Goal: Transaction & Acquisition: Register for event/course

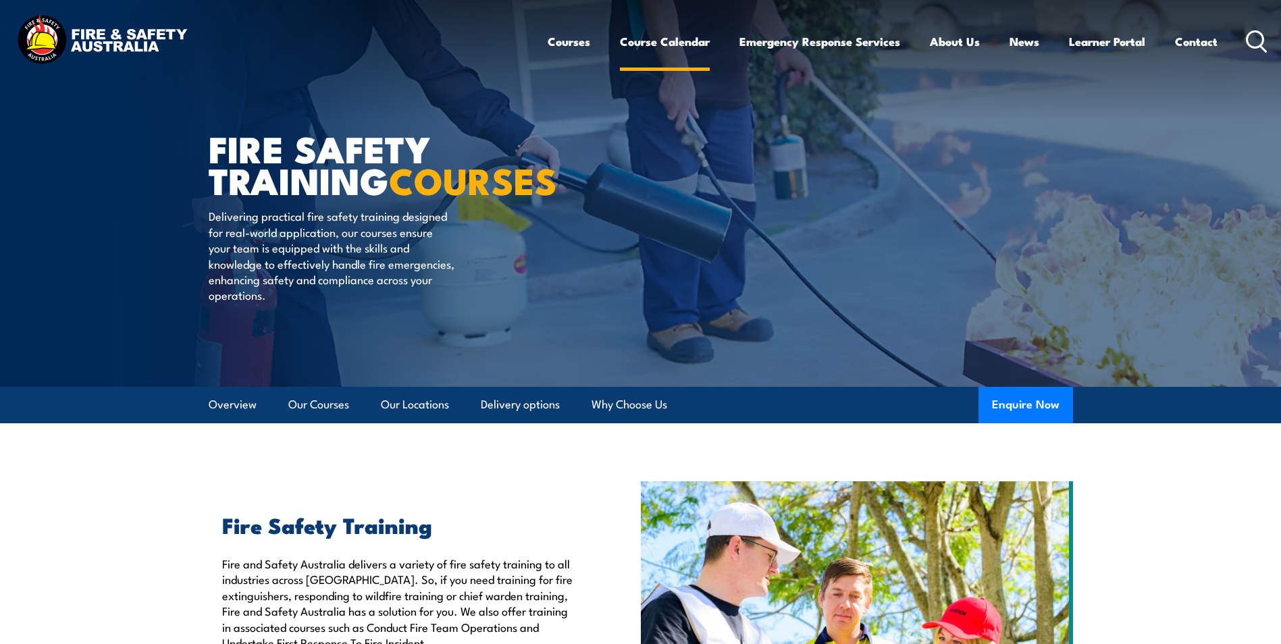
click at [663, 39] on link "Course Calendar" at bounding box center [665, 42] width 90 height 36
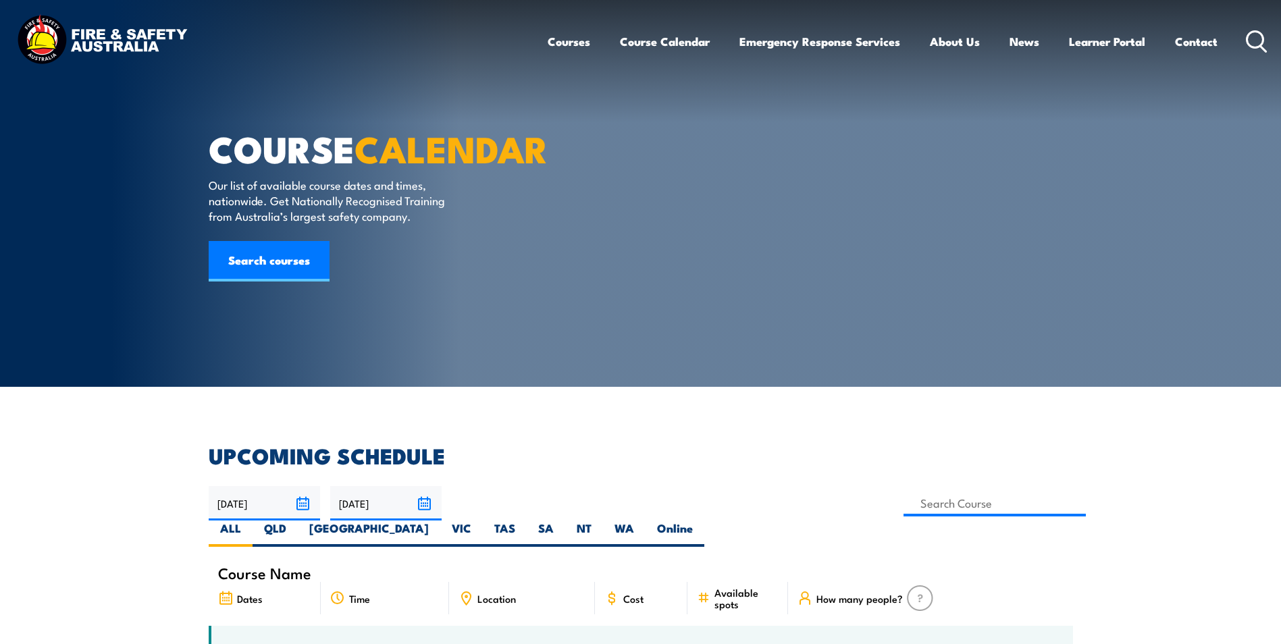
click at [496, 593] on span "Location" at bounding box center [497, 598] width 38 height 11
click at [465, 591] on icon at bounding box center [466, 598] width 15 height 15
click at [565, 521] on label "SA" at bounding box center [546, 534] width 38 height 26
click at [563, 521] on input "SA" at bounding box center [558, 525] width 9 height 9
radio input "true"
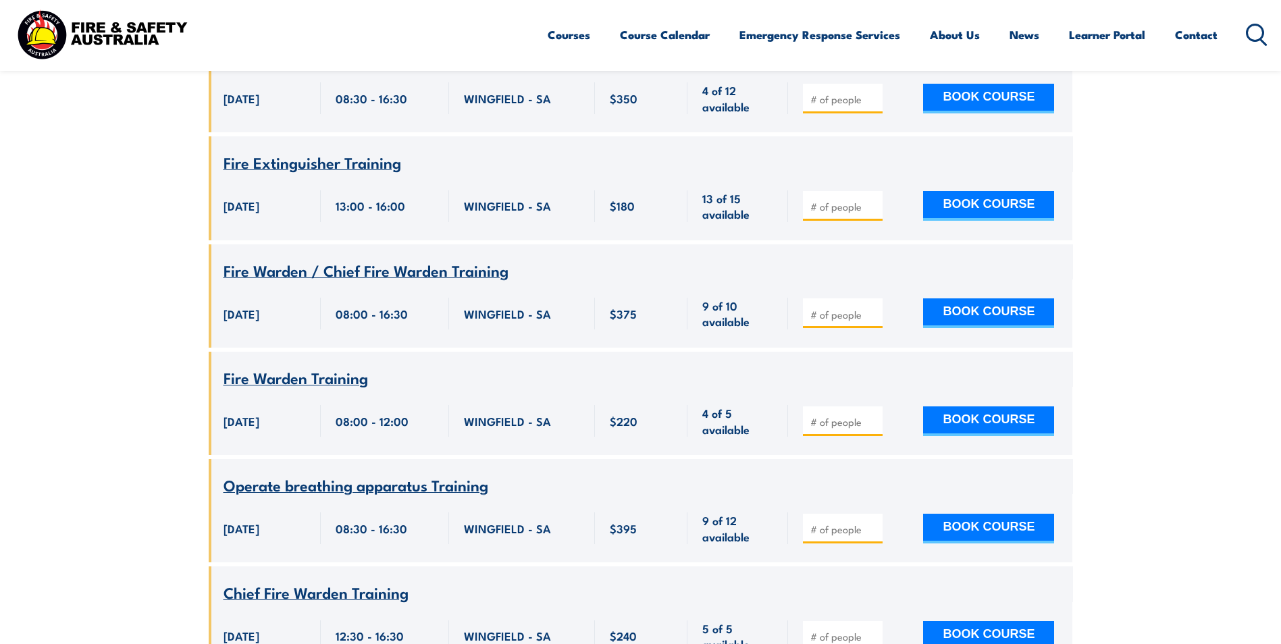
scroll to position [3283, 0]
click at [1252, 32] on icon at bounding box center [1257, 35] width 22 height 22
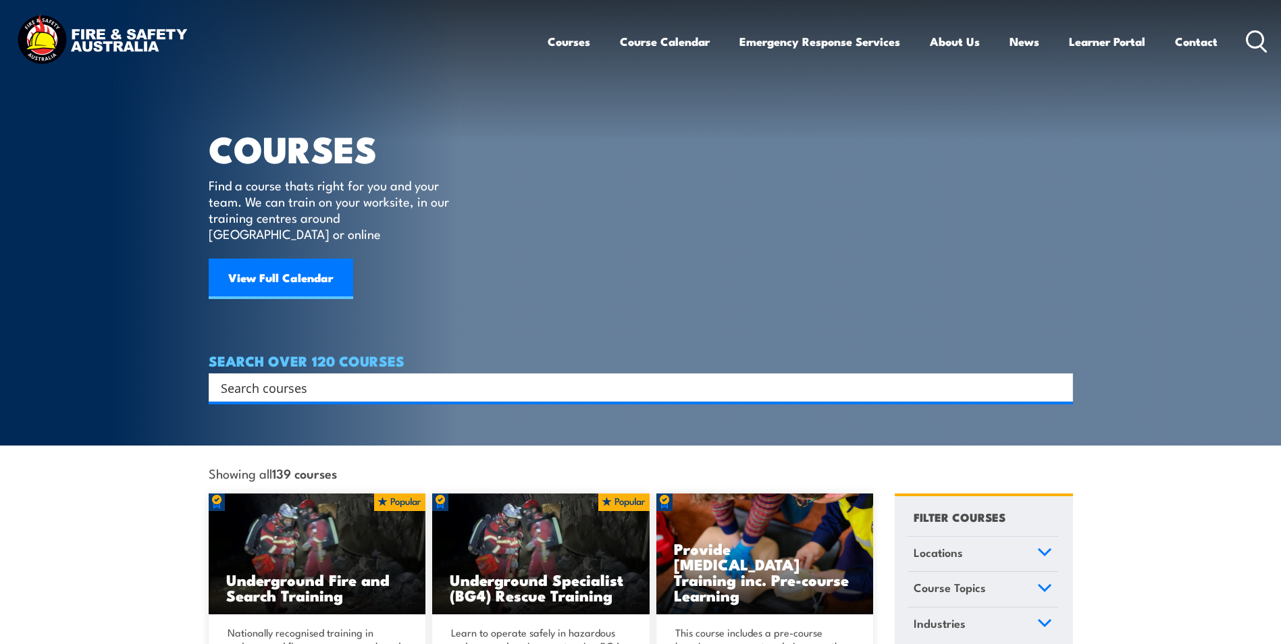
click at [400, 381] on div "Search" at bounding box center [641, 388] width 865 height 28
click at [343, 378] on input "Search input" at bounding box center [632, 388] width 823 height 20
type input "first aid"
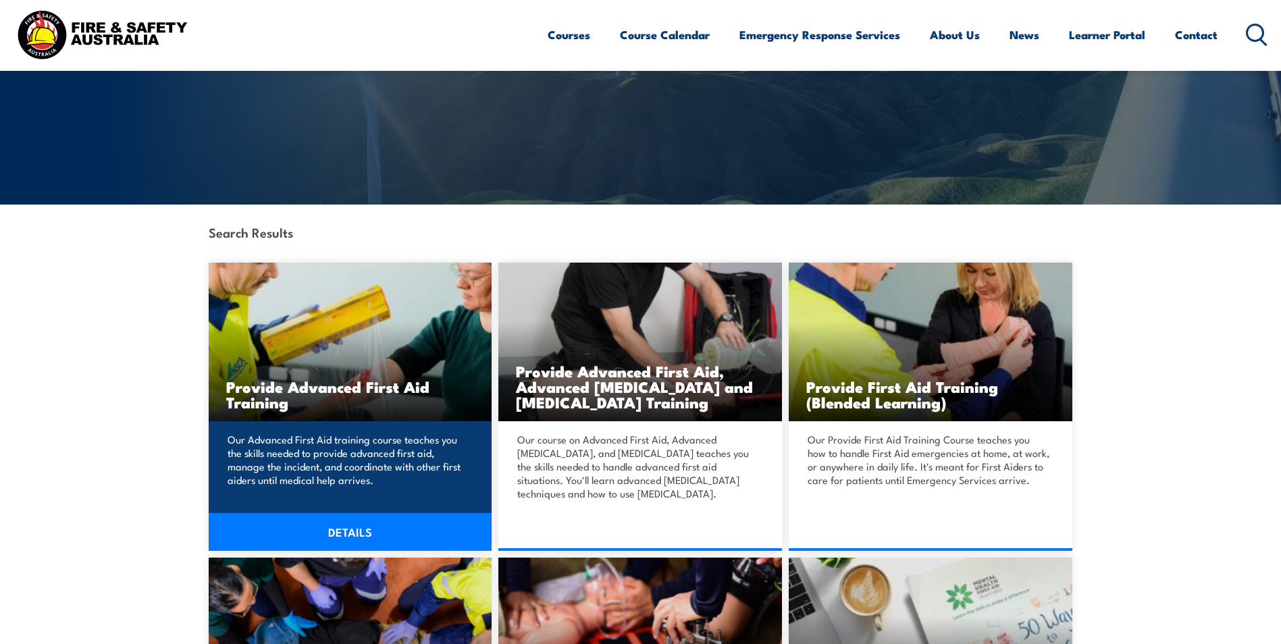
scroll to position [203, 0]
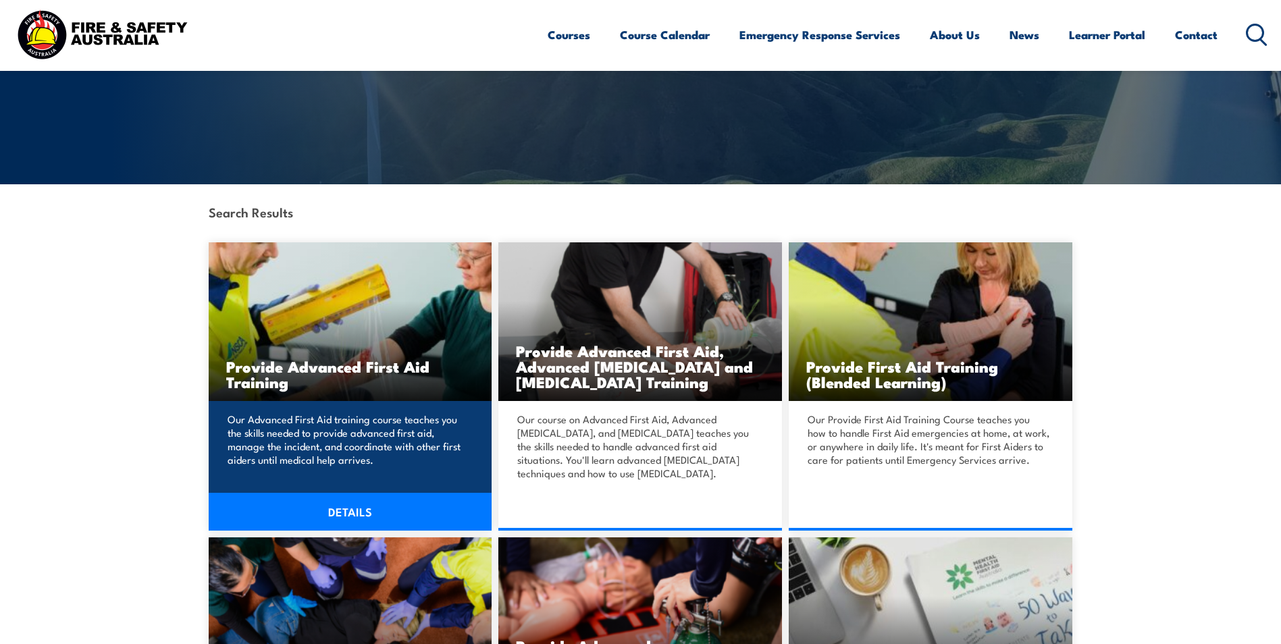
click at [315, 434] on p "Our Advanced First Aid training course teaches you the skills needed to provide…" at bounding box center [349, 440] width 242 height 54
click at [352, 511] on link "DETAILS" at bounding box center [351, 512] width 284 height 38
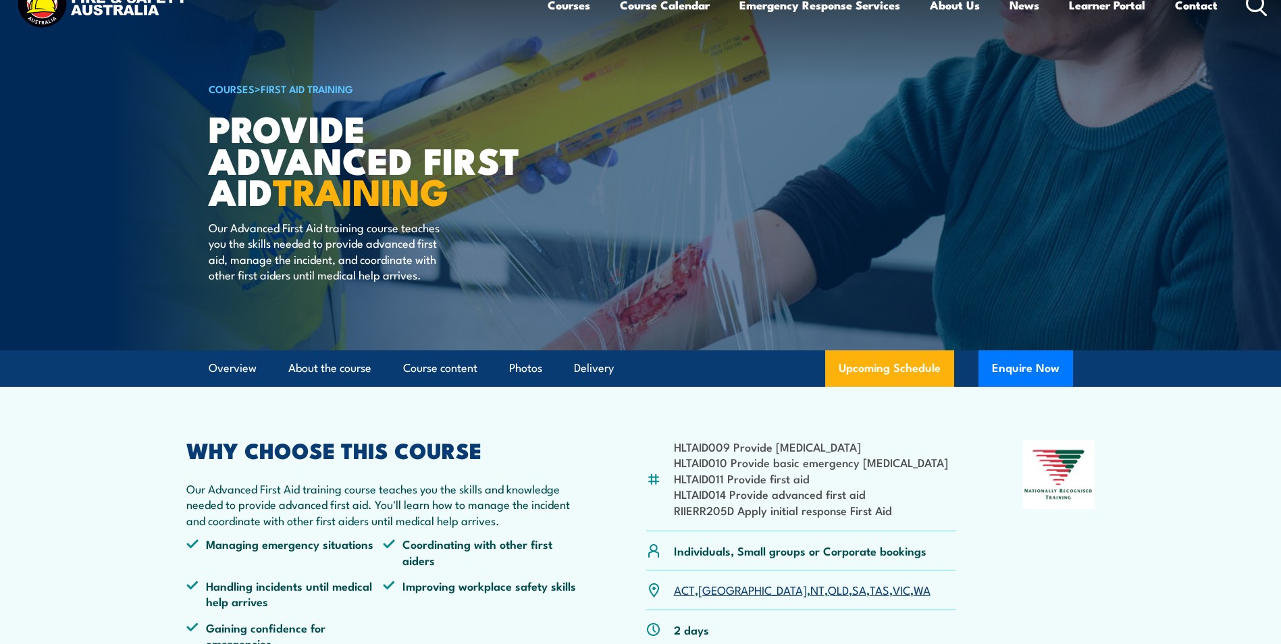
scroll to position [203, 0]
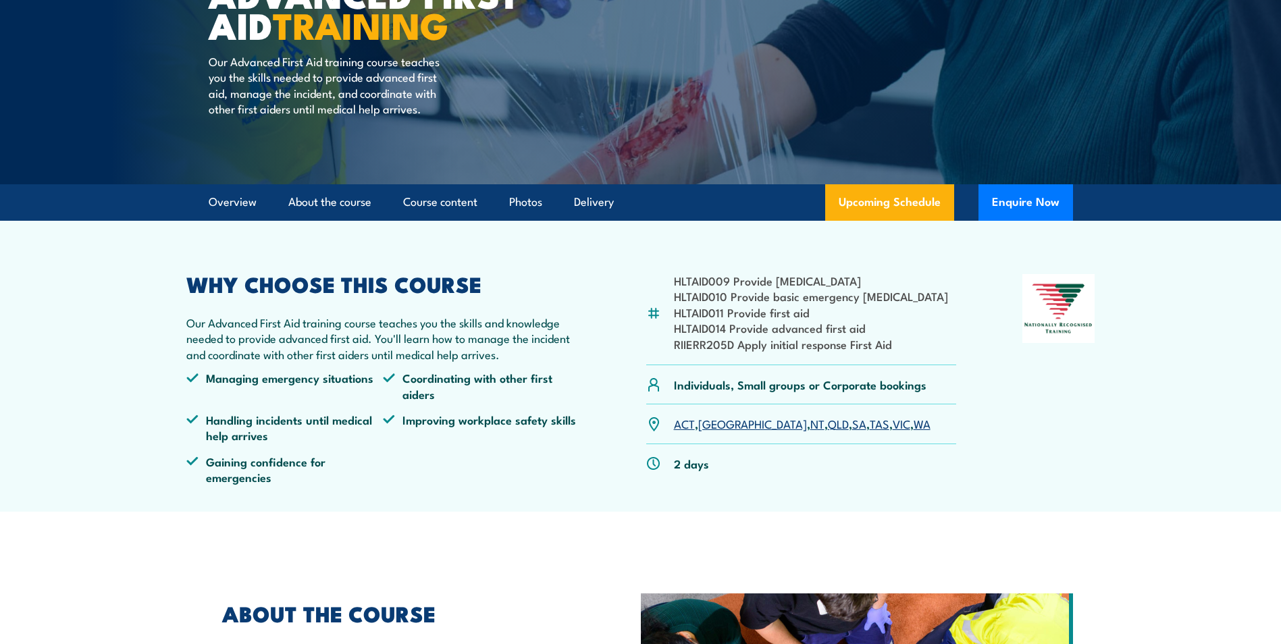
click at [852, 425] on link "SA" at bounding box center [859, 423] width 14 height 16
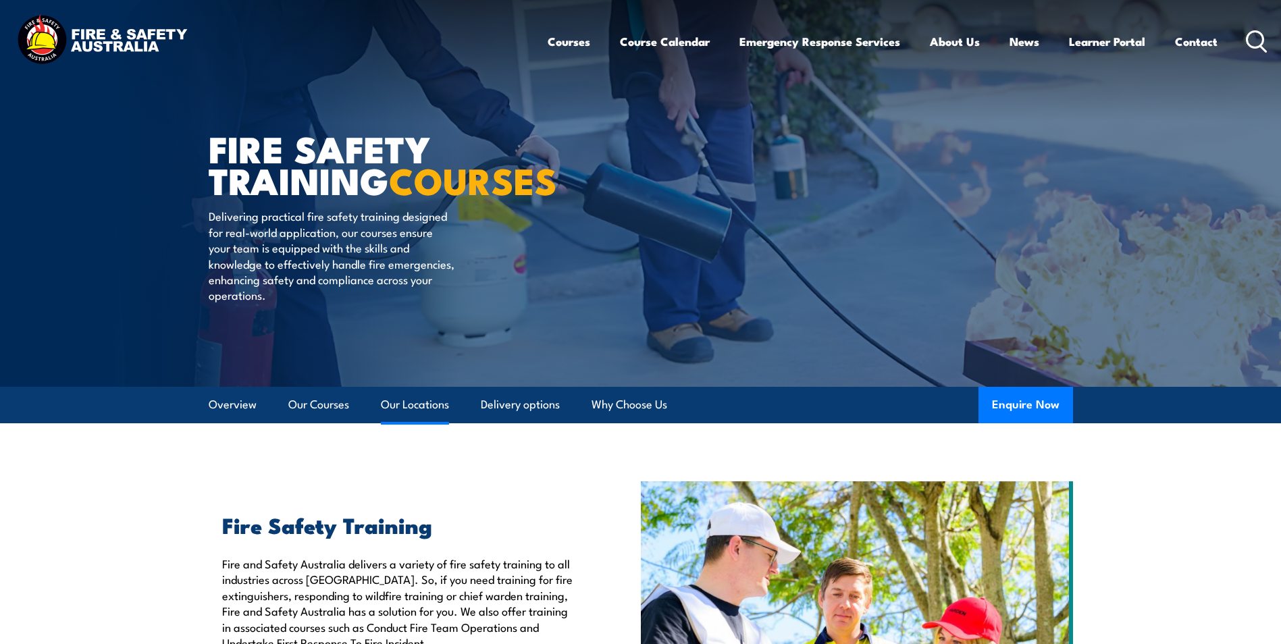
click at [412, 407] on link "Our Locations" at bounding box center [415, 405] width 68 height 36
click at [1252, 36] on icon at bounding box center [1257, 41] width 22 height 22
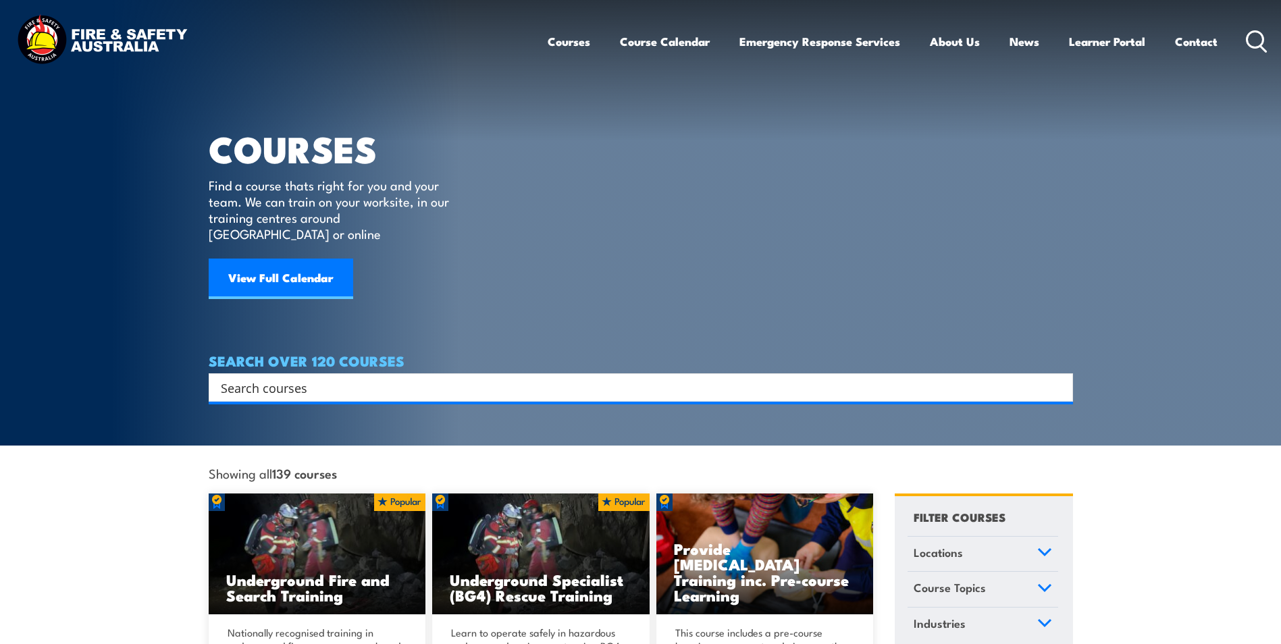
click at [270, 378] on input "Search input" at bounding box center [632, 388] width 823 height 20
type input "First aid"
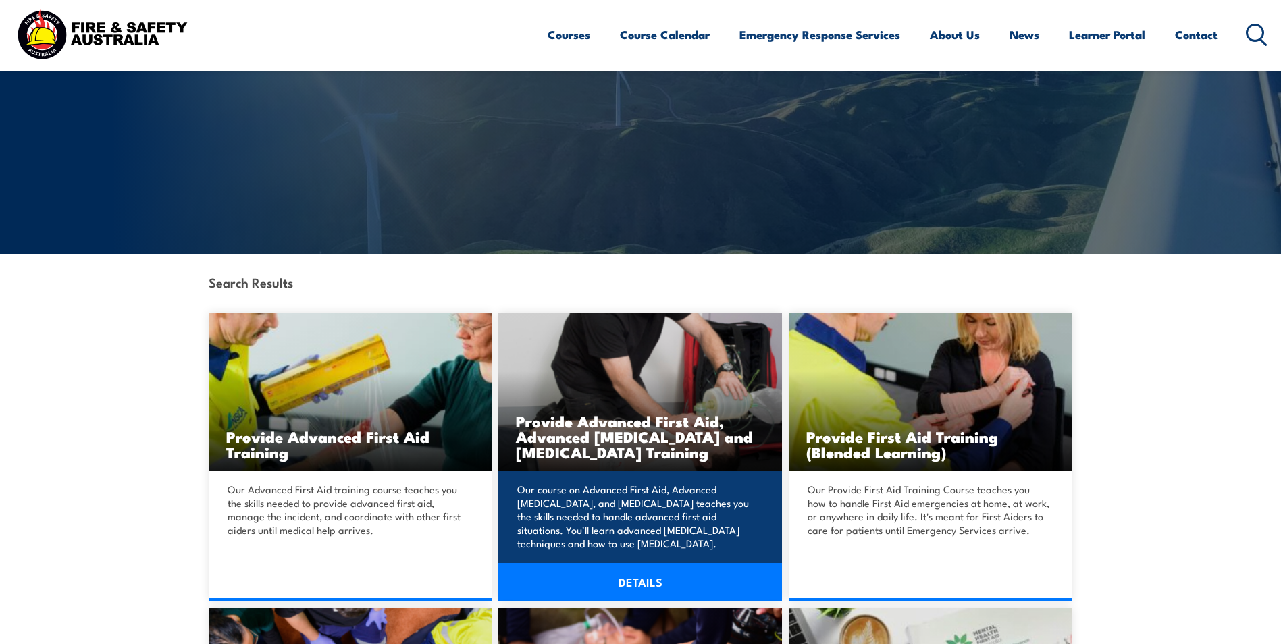
scroll to position [135, 0]
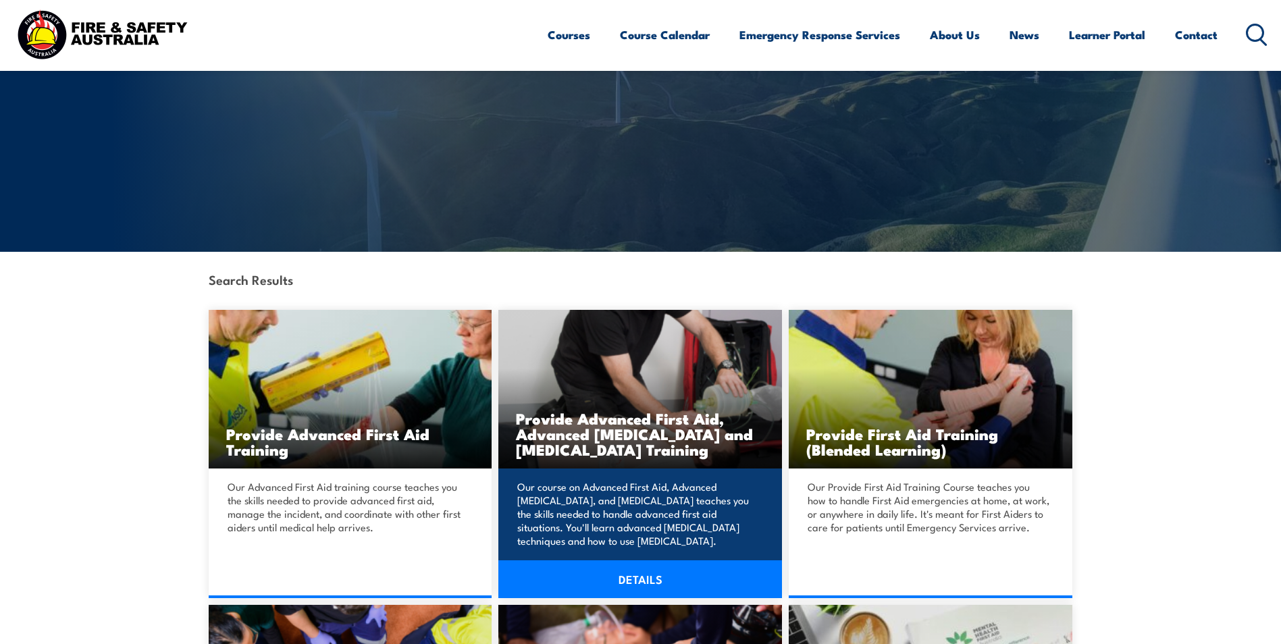
click at [640, 571] on link "DETAILS" at bounding box center [640, 580] width 284 height 38
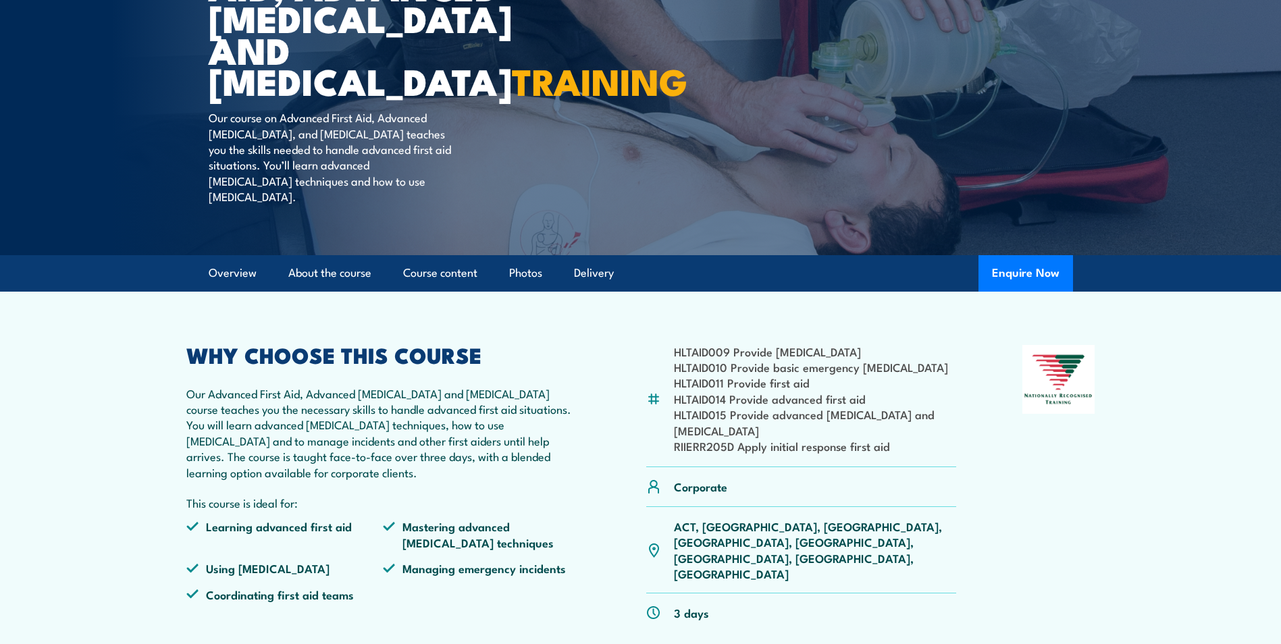
scroll to position [270, 0]
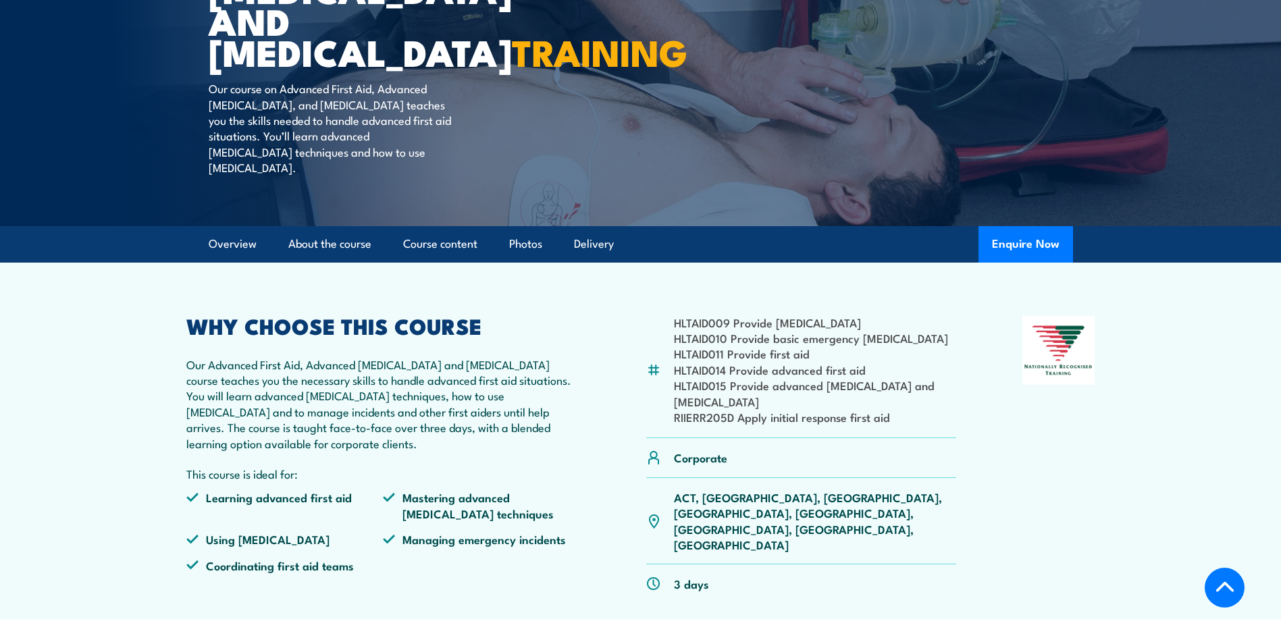
click at [788, 514] on p "ACT, [GEOGRAPHIC_DATA], [GEOGRAPHIC_DATA], [GEOGRAPHIC_DATA], [GEOGRAPHIC_DATA]…" at bounding box center [815, 521] width 283 height 63
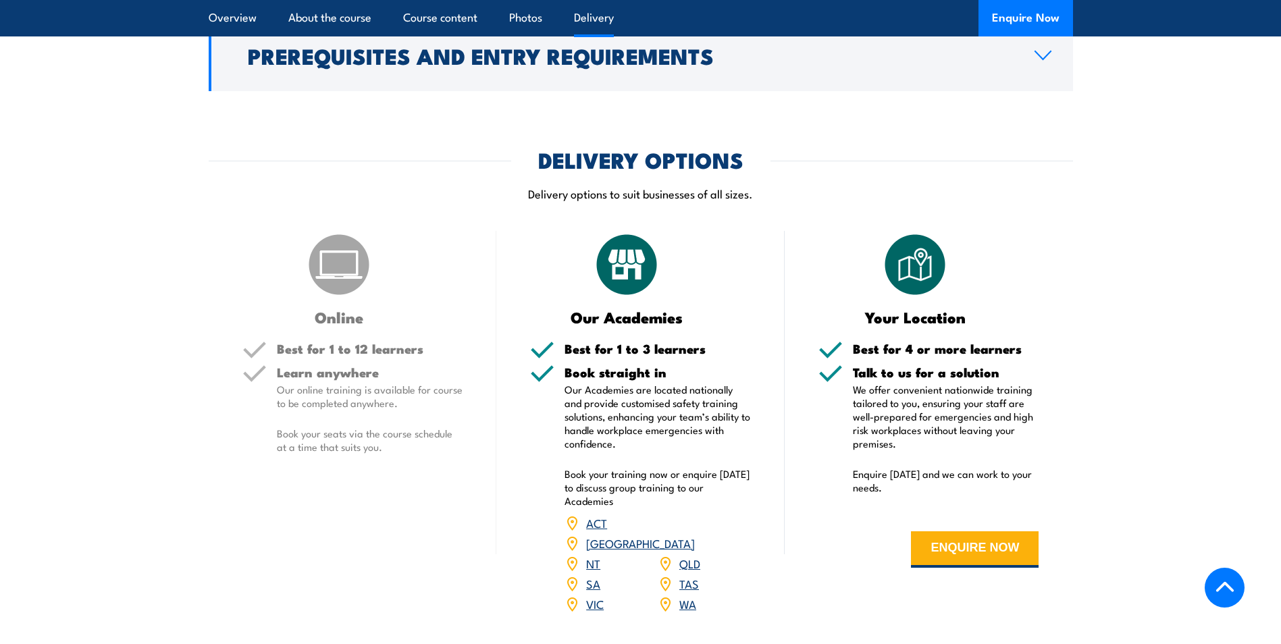
scroll to position [1689, 0]
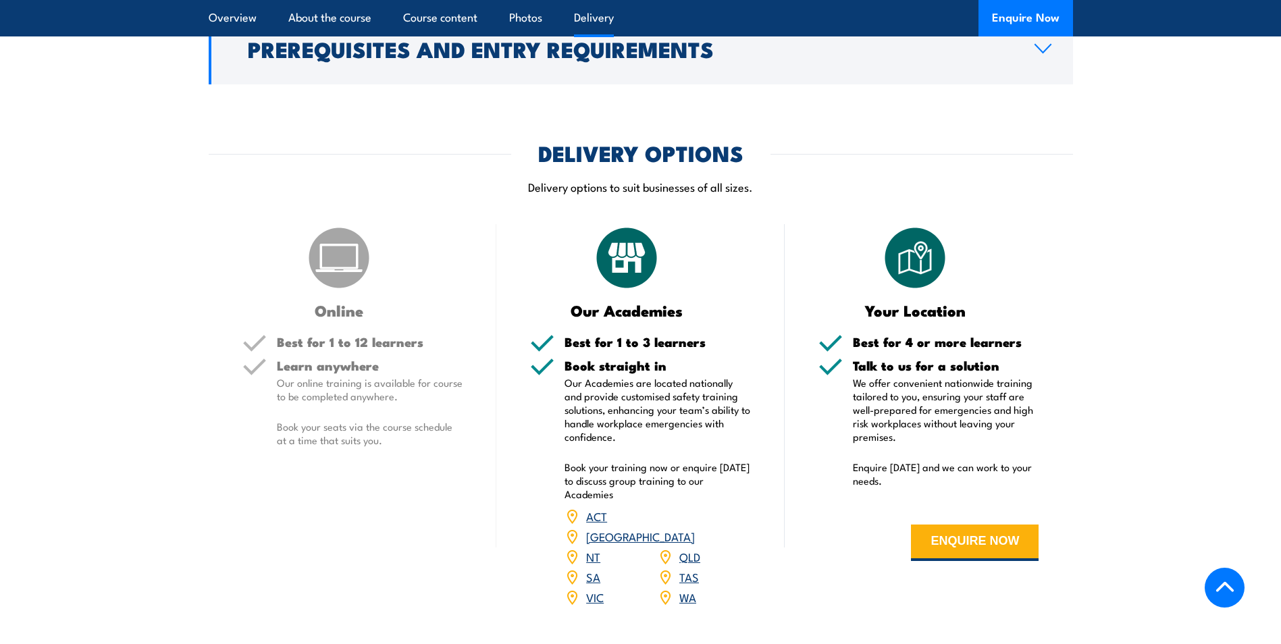
click at [588, 570] on link "SA" at bounding box center [593, 577] width 14 height 16
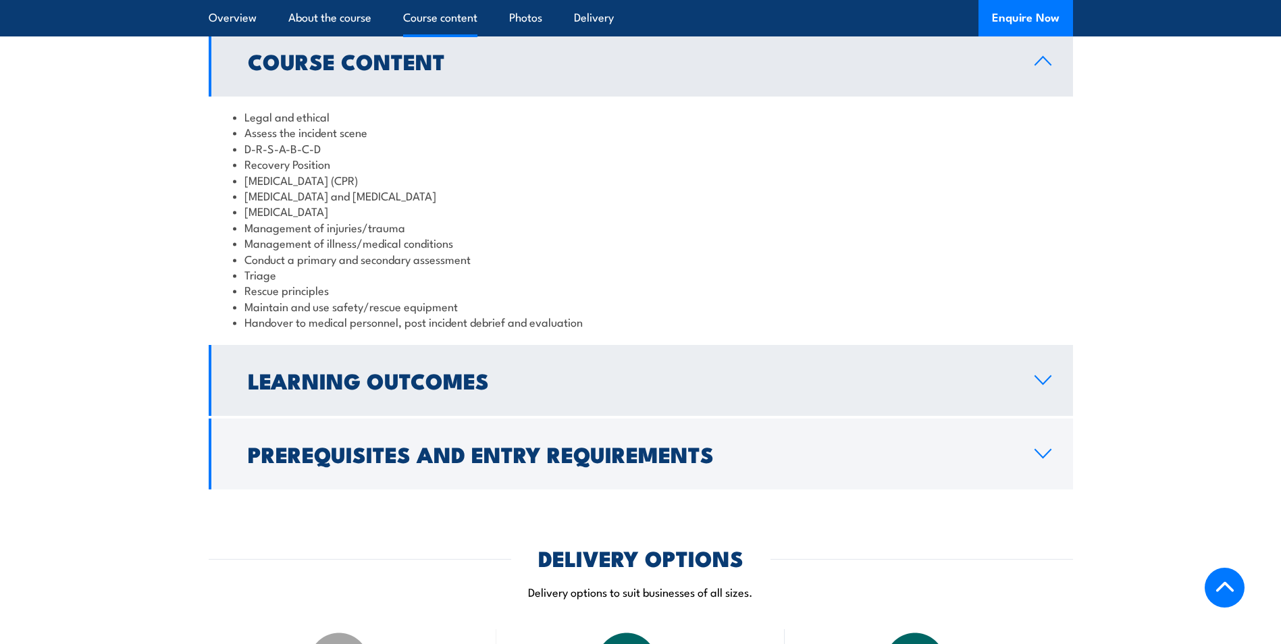
scroll to position [1351, 0]
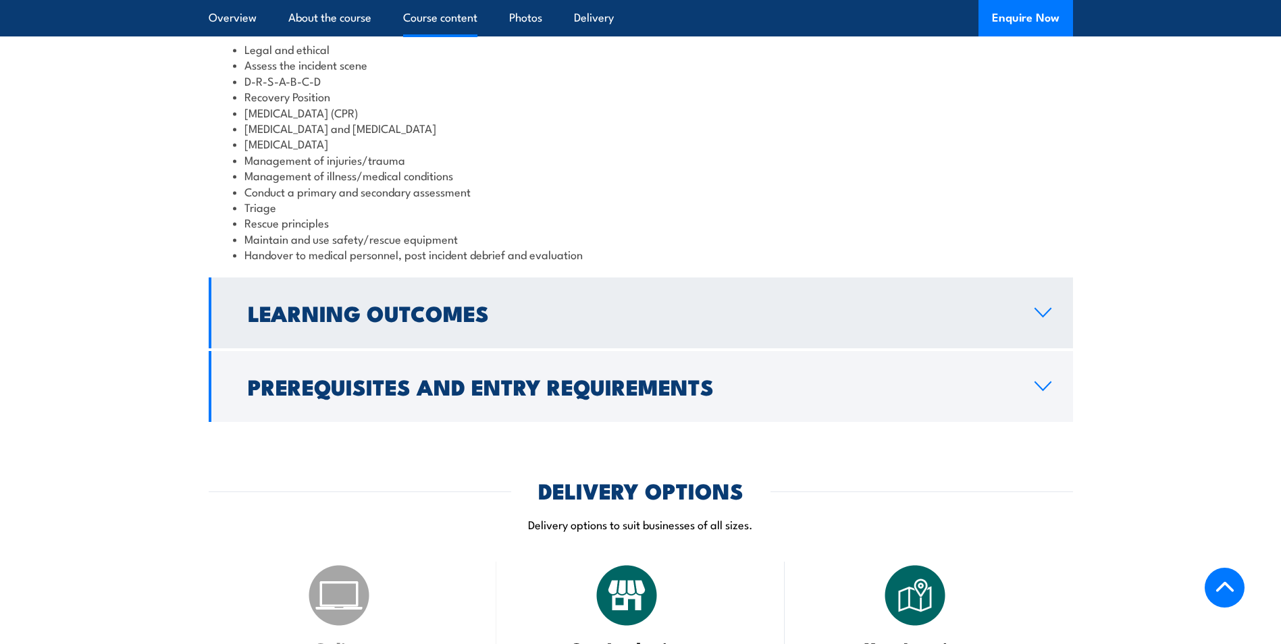
click at [1025, 325] on link "Learning Outcomes" at bounding box center [641, 313] width 865 height 71
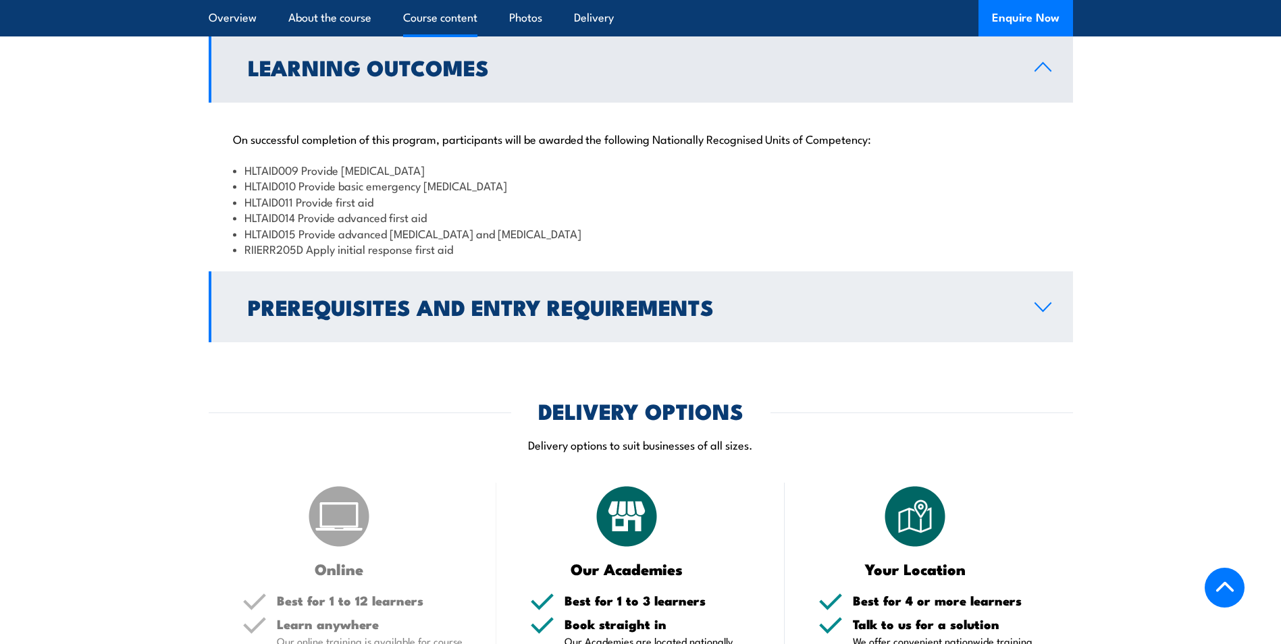
click at [1034, 313] on icon at bounding box center [1043, 307] width 18 height 11
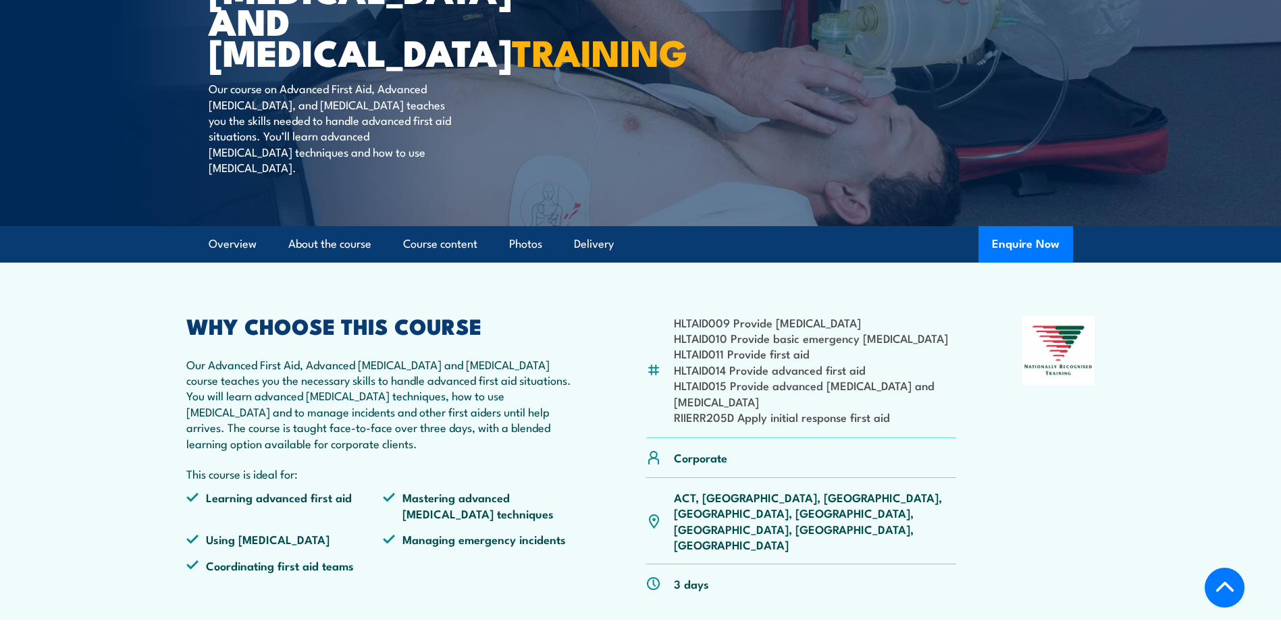
scroll to position [0, 0]
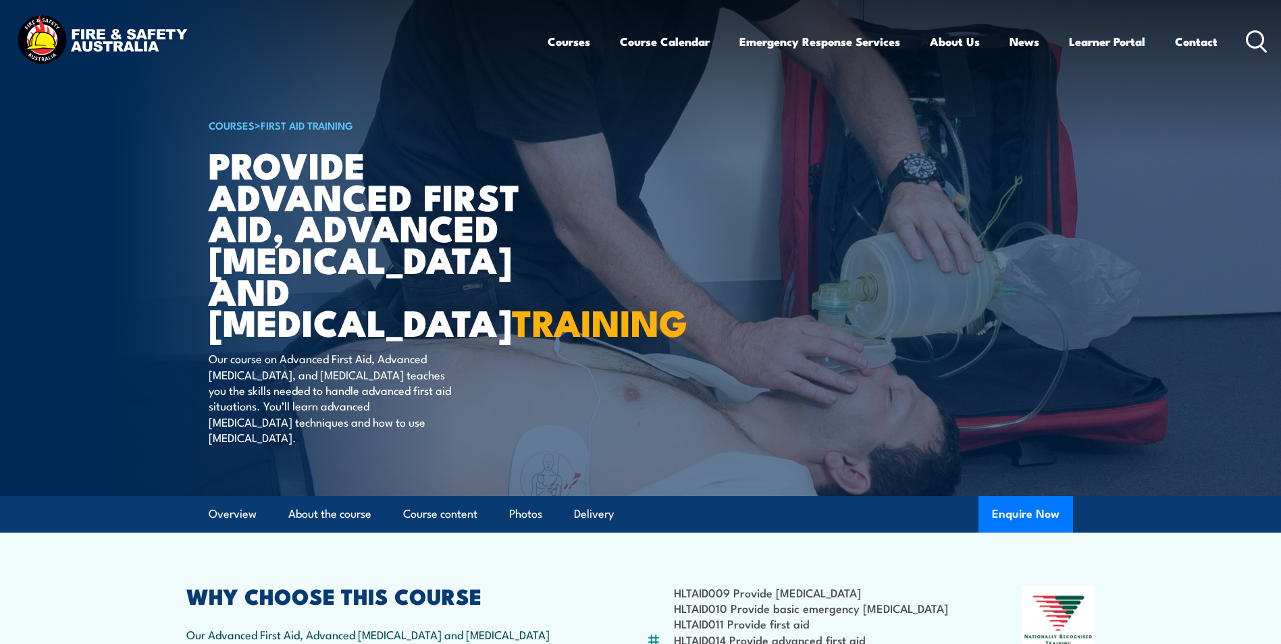
click at [1248, 38] on circle at bounding box center [1256, 39] width 16 height 16
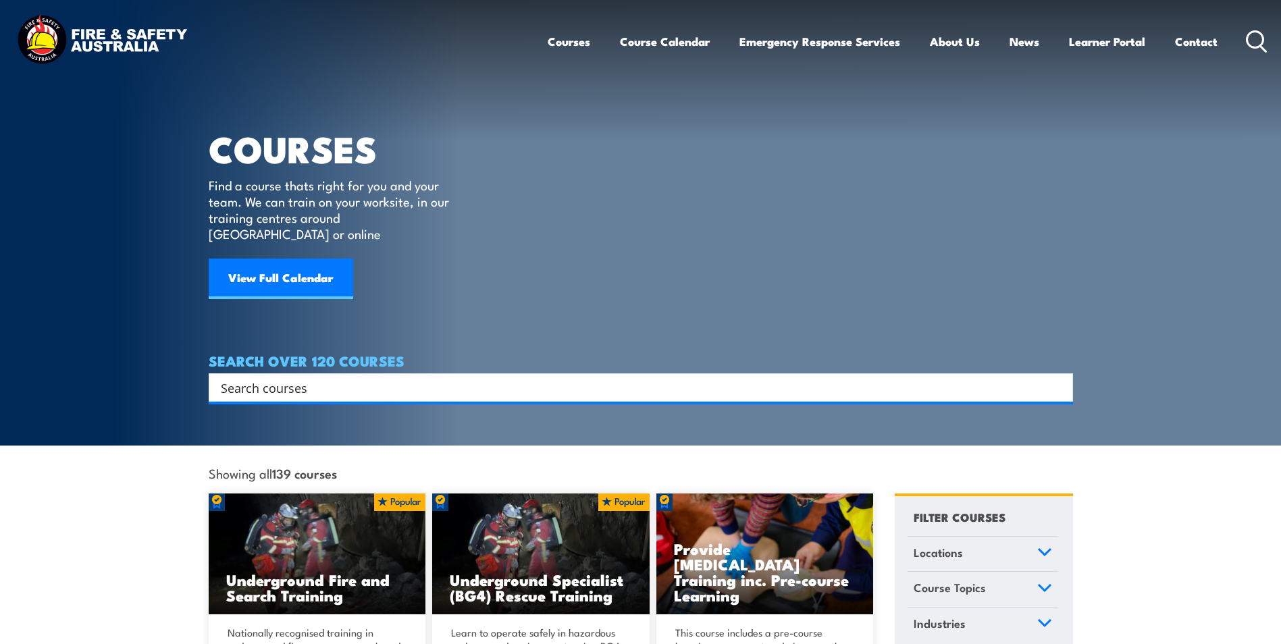
click at [256, 378] on input "Search input" at bounding box center [632, 388] width 823 height 20
type input "first aid"
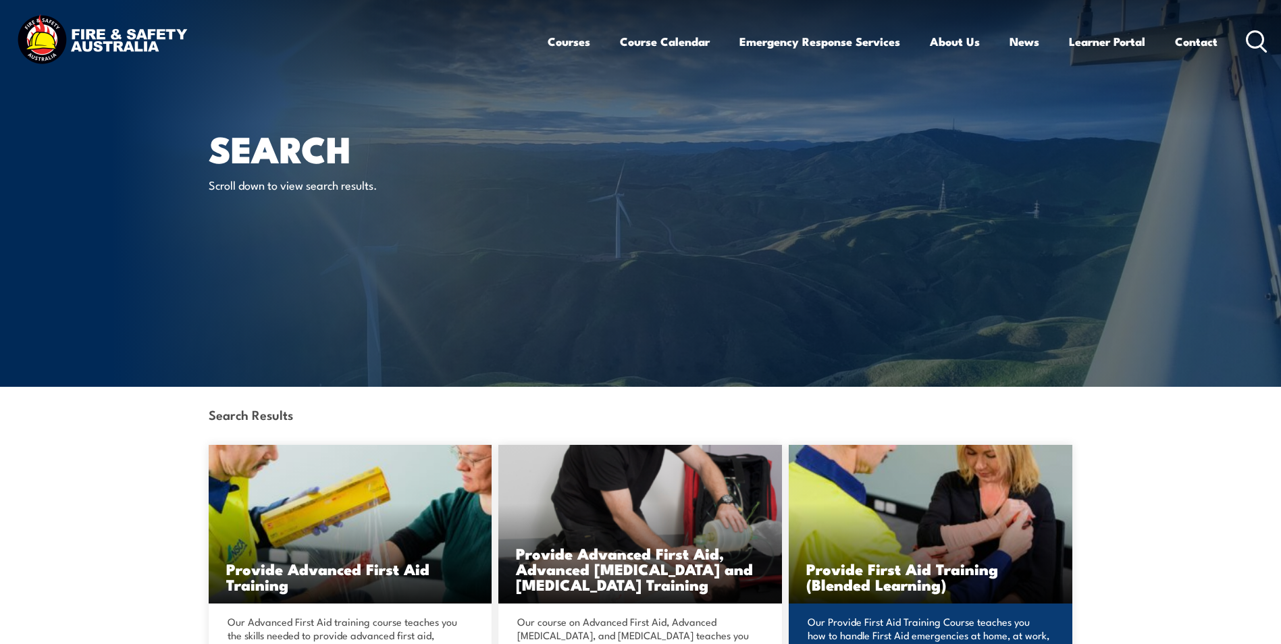
click at [935, 550] on img at bounding box center [931, 524] width 284 height 159
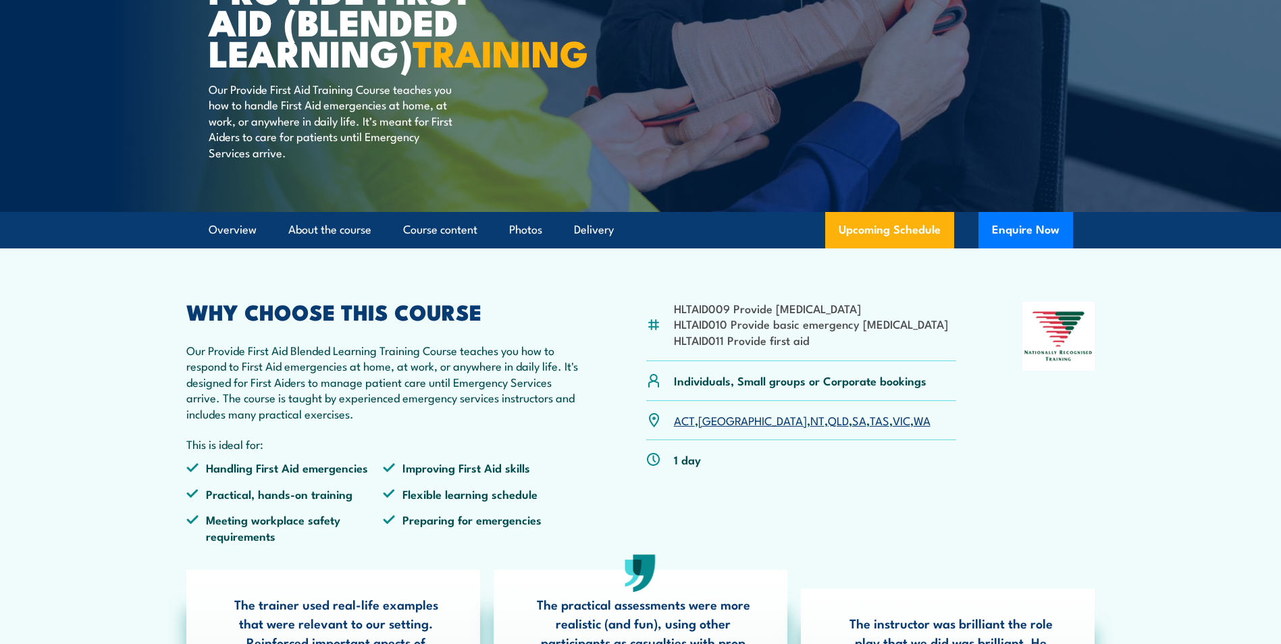
scroll to position [203, 0]
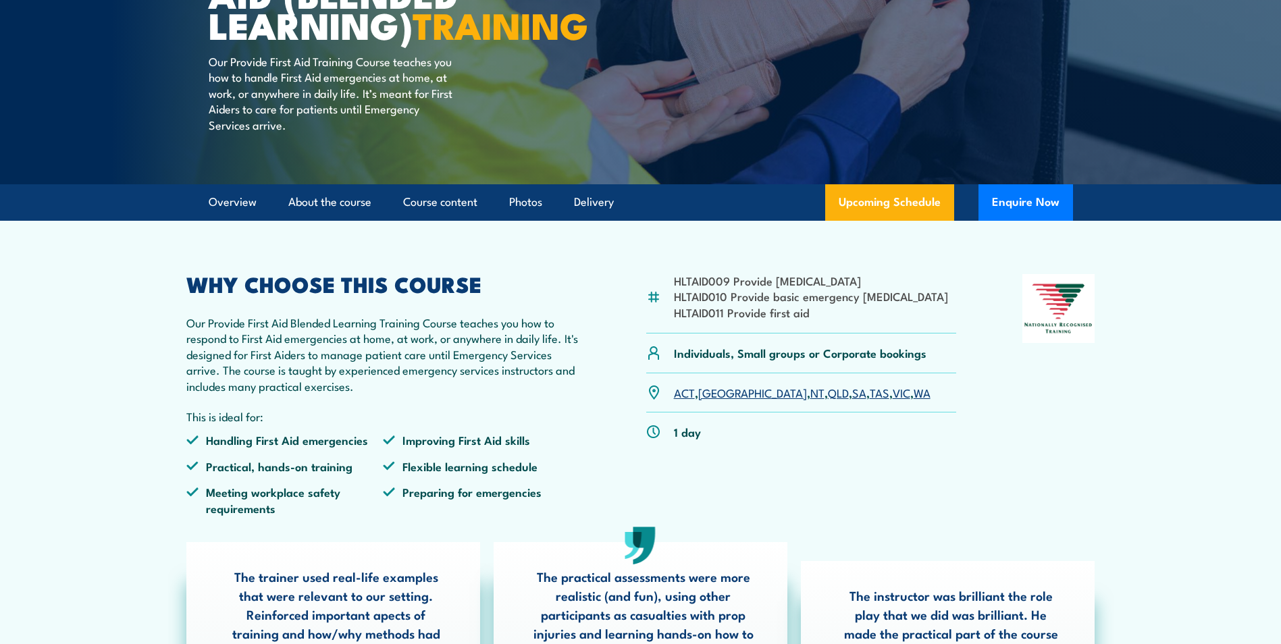
click at [852, 401] on link "SA" at bounding box center [859, 392] width 14 height 16
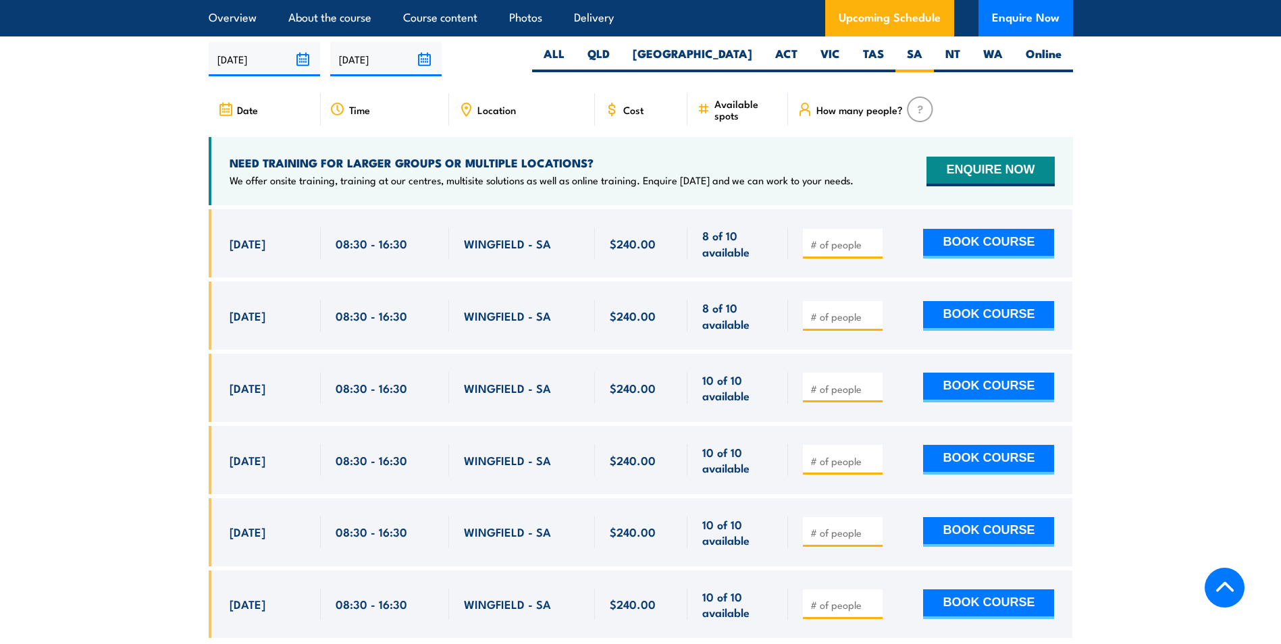
scroll to position [2677, 0]
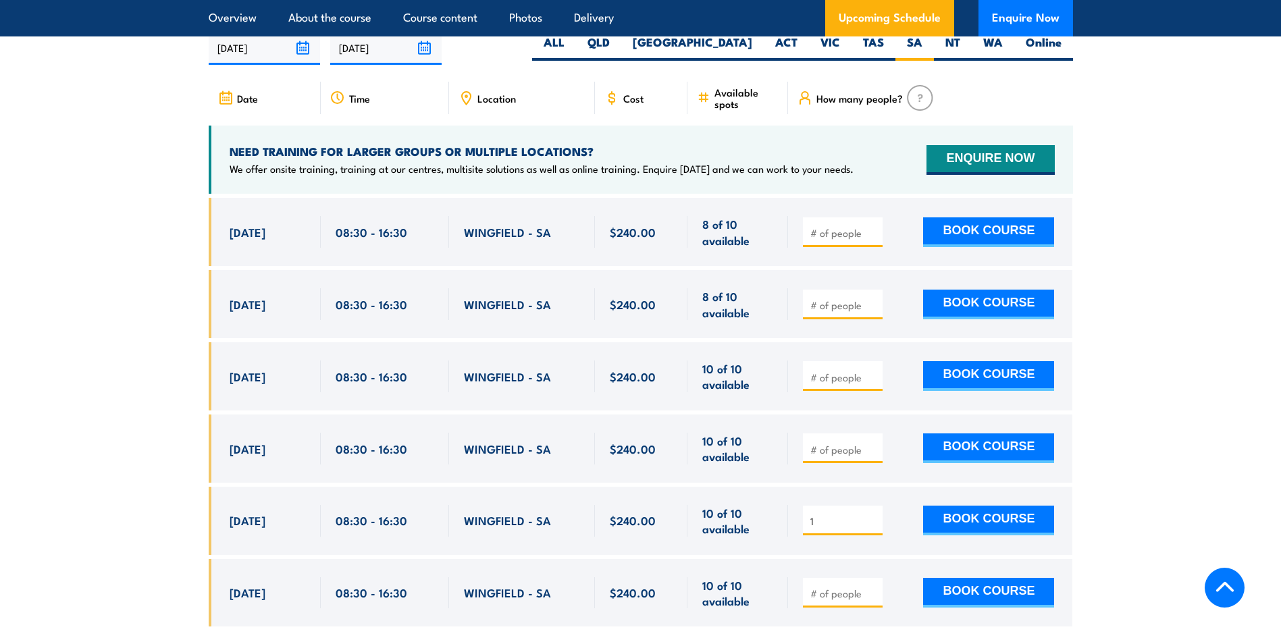
type input "1"
click at [873, 527] on input "1" at bounding box center [845, 522] width 68 height 14
click at [960, 527] on button "BOOK COURSE" at bounding box center [988, 521] width 131 height 30
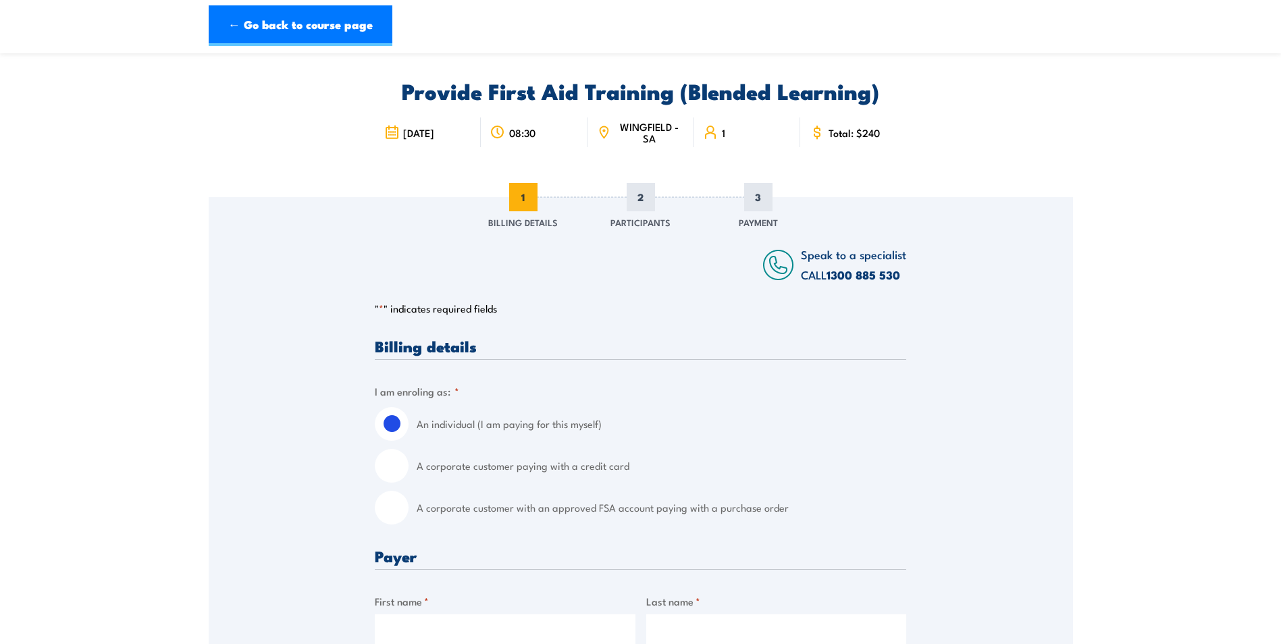
scroll to position [68, 0]
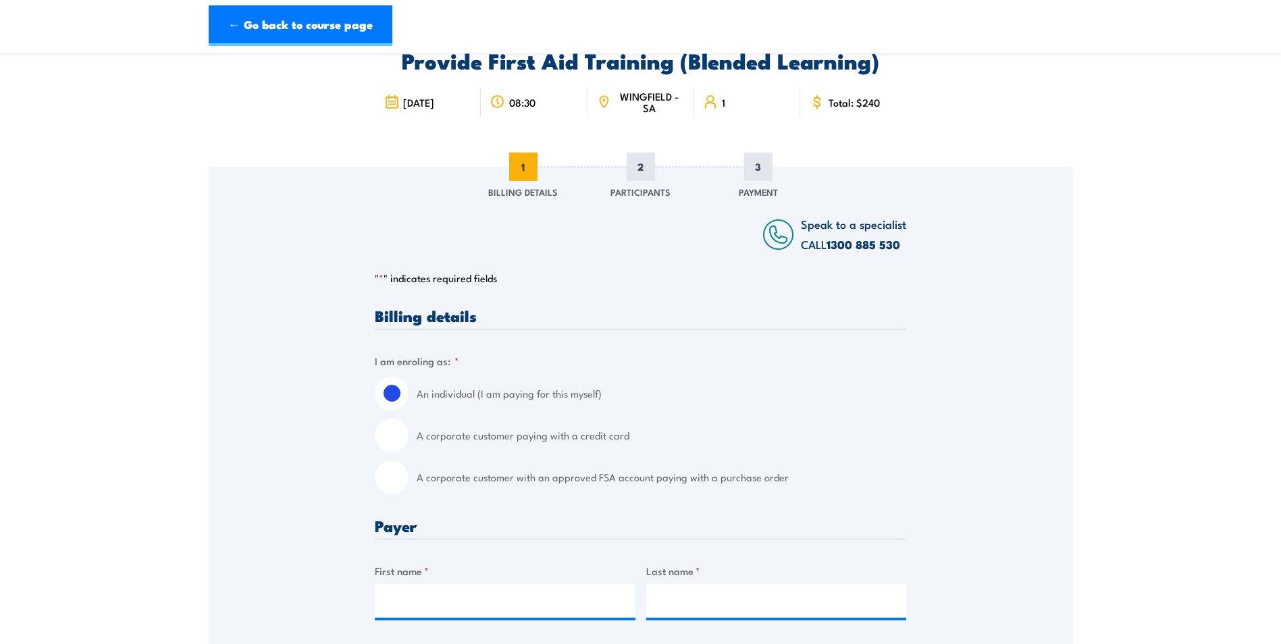
click at [392, 476] on input "A corporate customer with an approved FSA account paying with a purchase order" at bounding box center [392, 478] width 34 height 34
radio input "true"
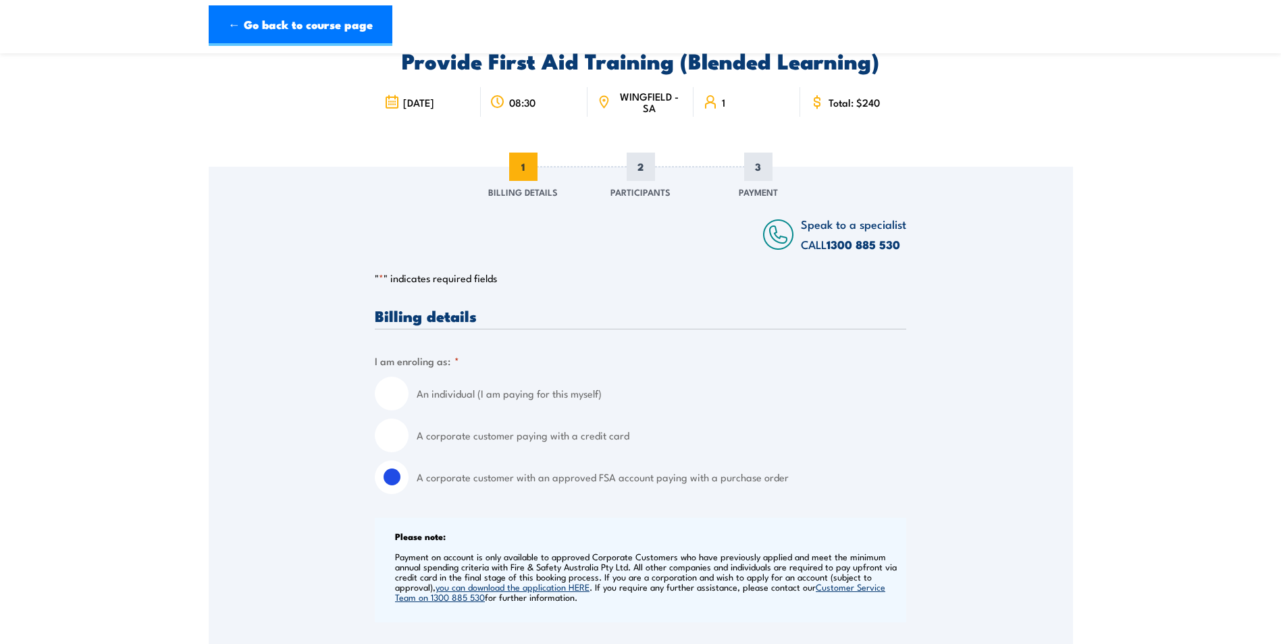
click at [389, 435] on input "A corporate customer paying with a credit card" at bounding box center [392, 436] width 34 height 34
radio input "true"
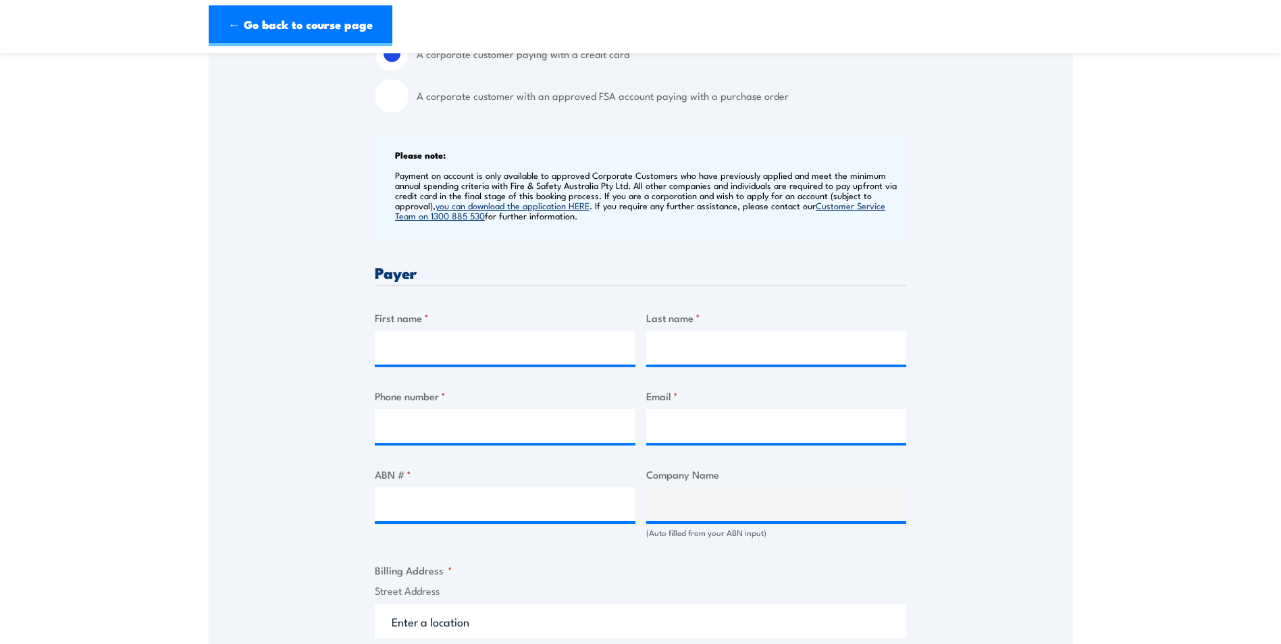
scroll to position [473, 0]
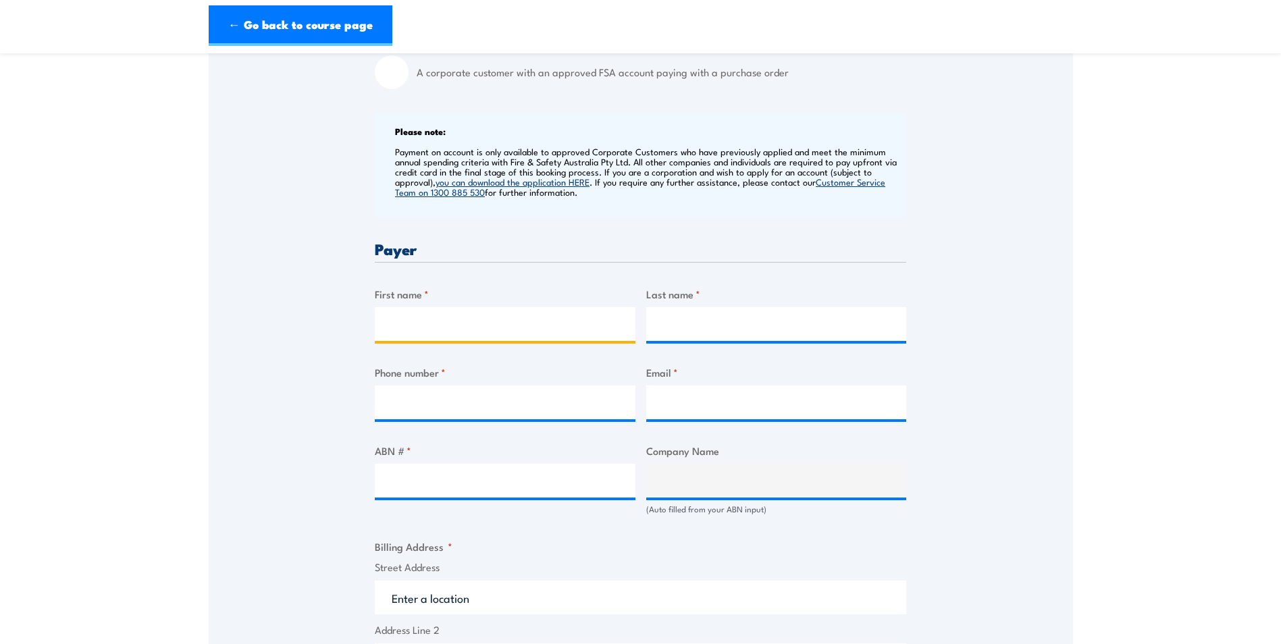
click at [392, 324] on input "First name *" at bounding box center [505, 324] width 261 height 34
type input "Lori"
type input "Wilson"
type input "0883340900"
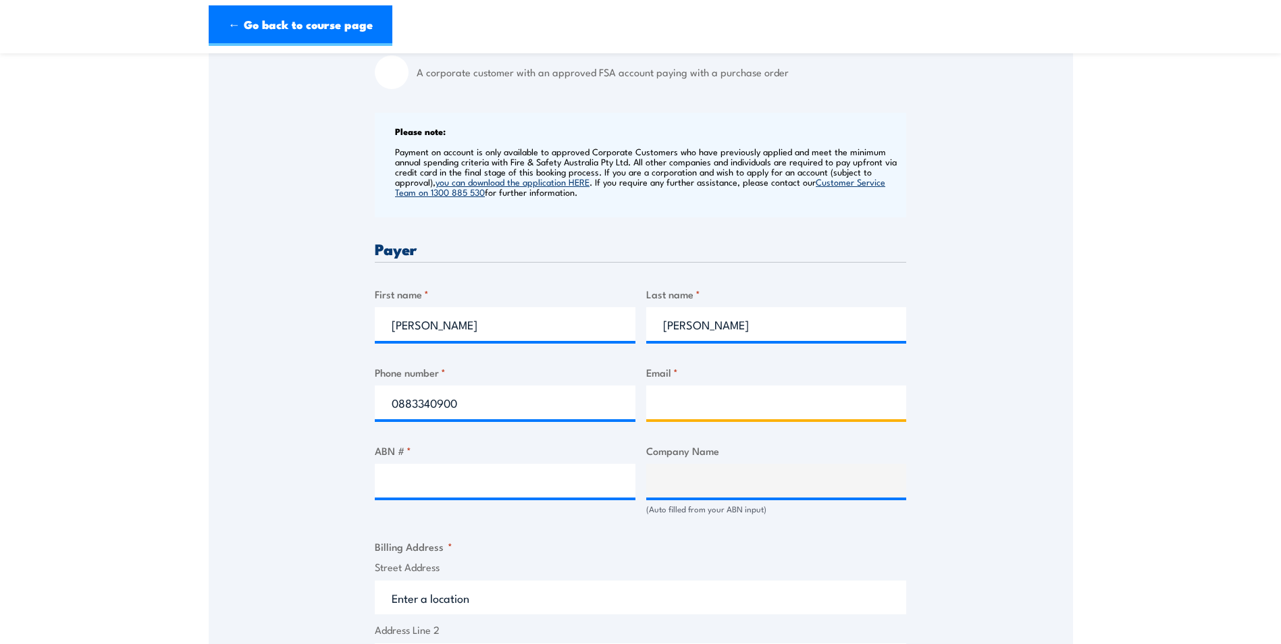
type input "adelaidereception@vipac.com.au"
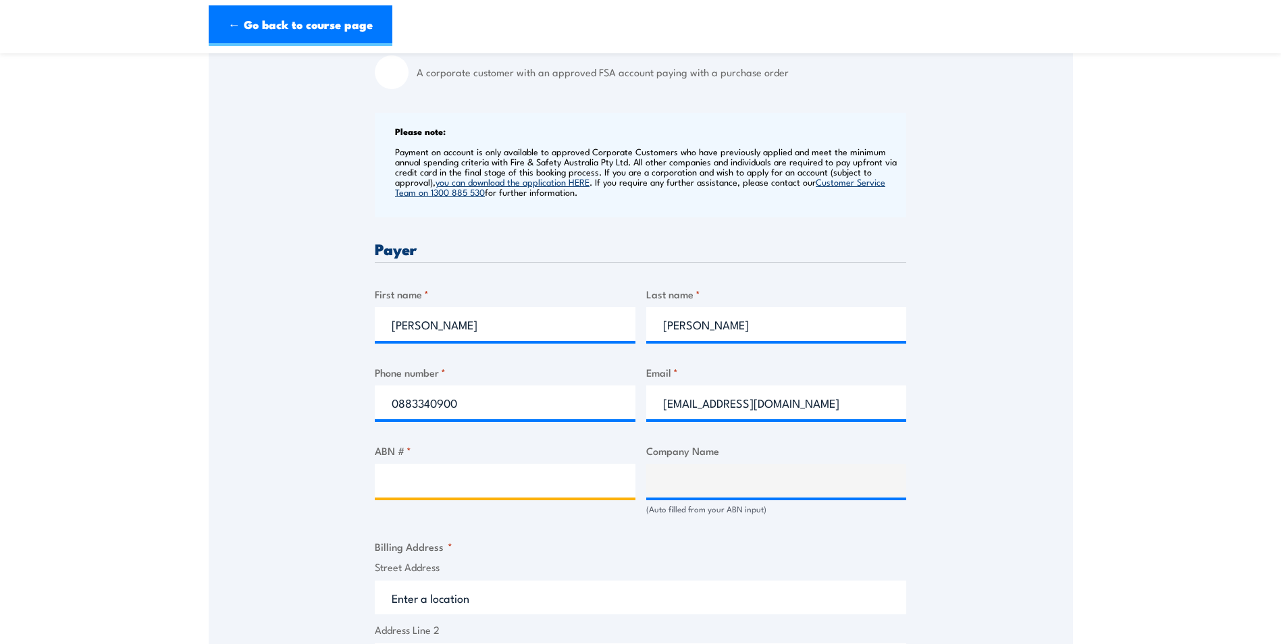
click at [432, 481] on input "ABN # *" at bounding box center [505, 481] width 261 height 34
click at [471, 488] on input "ABN # *" at bounding box center [505, 481] width 261 height 34
paste input "33 005 453 627"
type input "33 005 453 627"
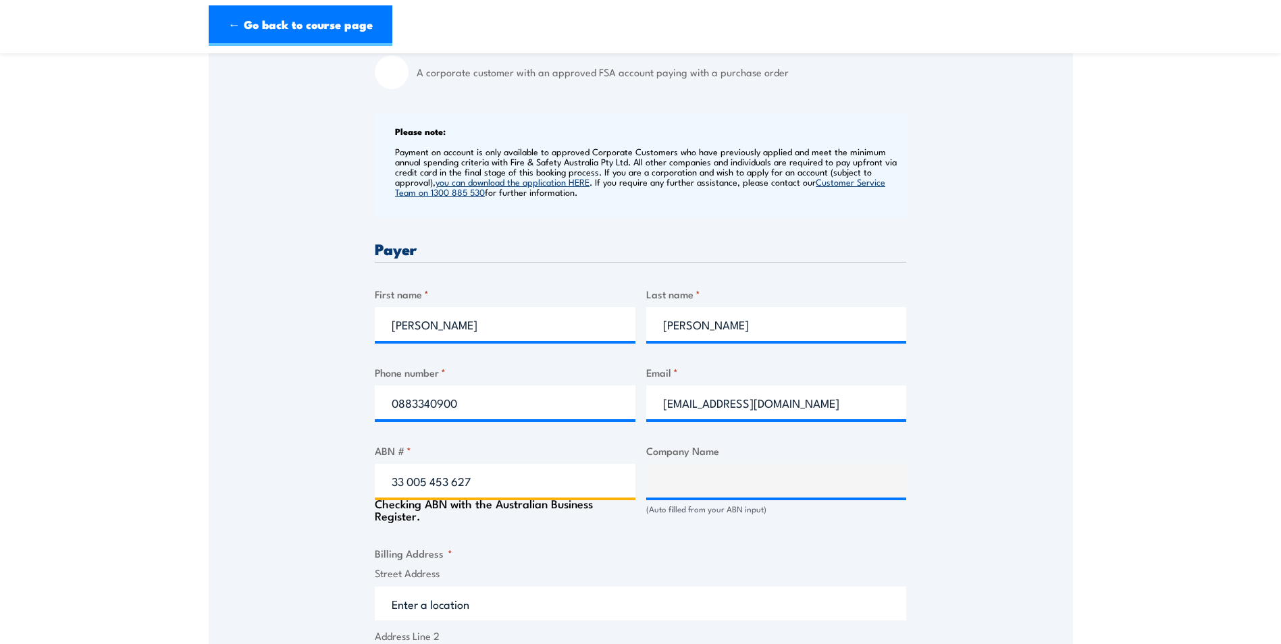
type input "VIPAC ENGINEERS AND SCIENTISTS LIMITED"
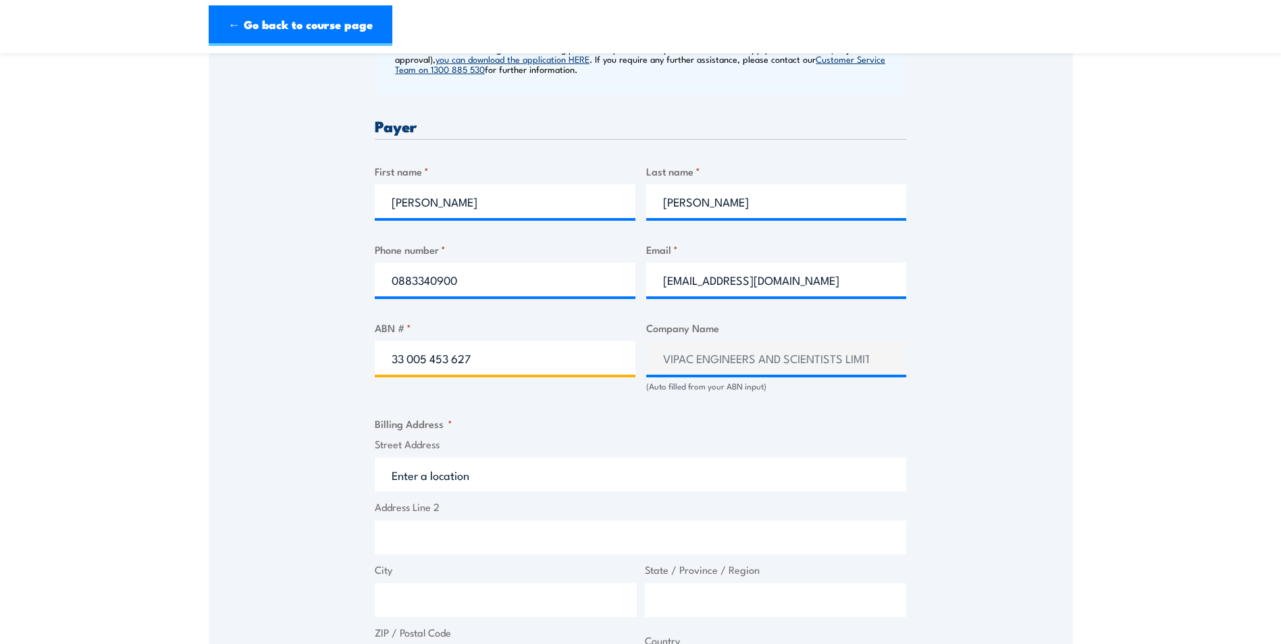
scroll to position [608, 0]
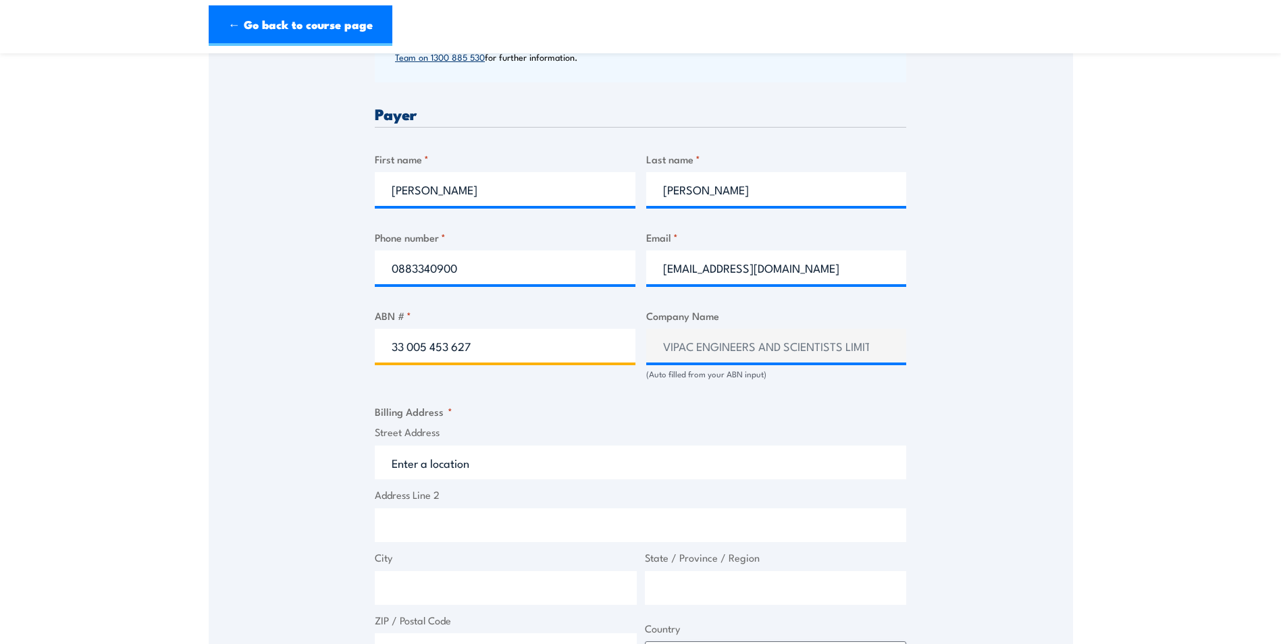
type input "33 005 453 627"
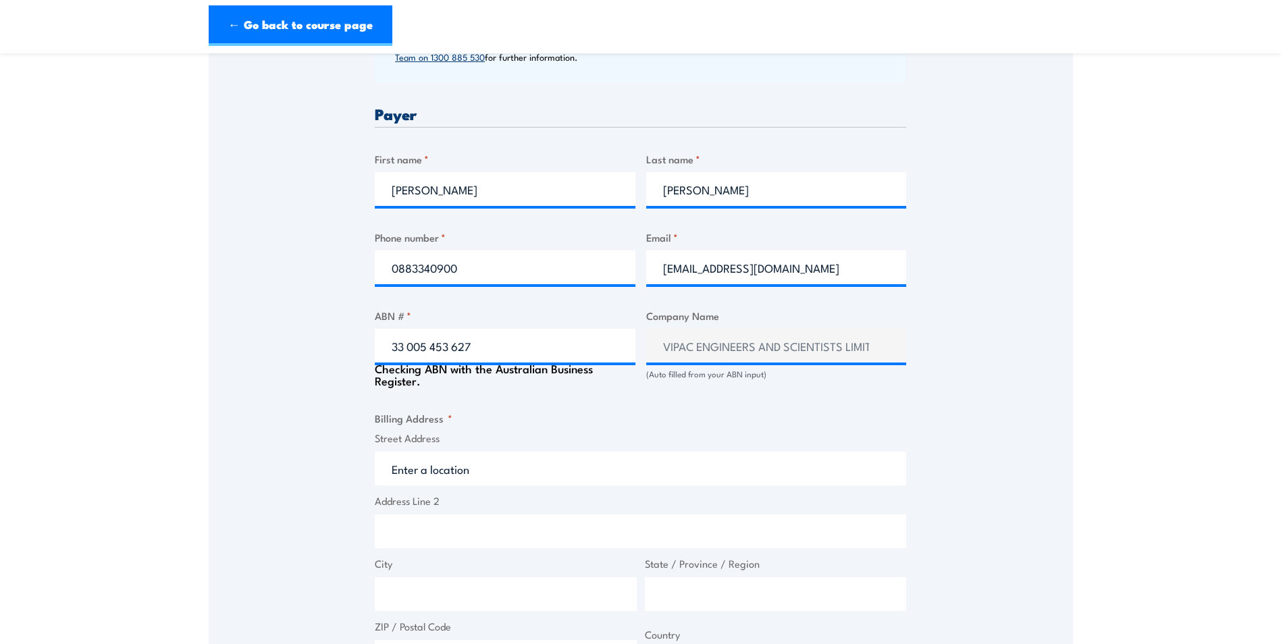
click at [461, 468] on input "Street Address" at bounding box center [641, 469] width 532 height 34
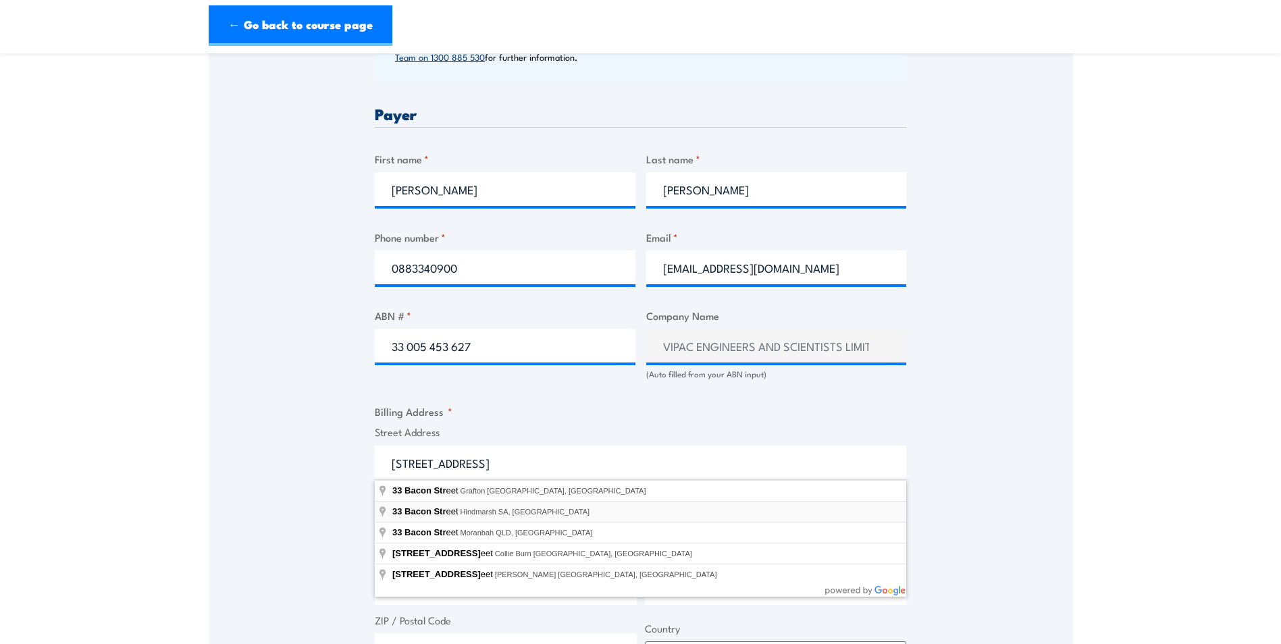
type input "33 Bacon Street, Hindmarsh SA, Australia"
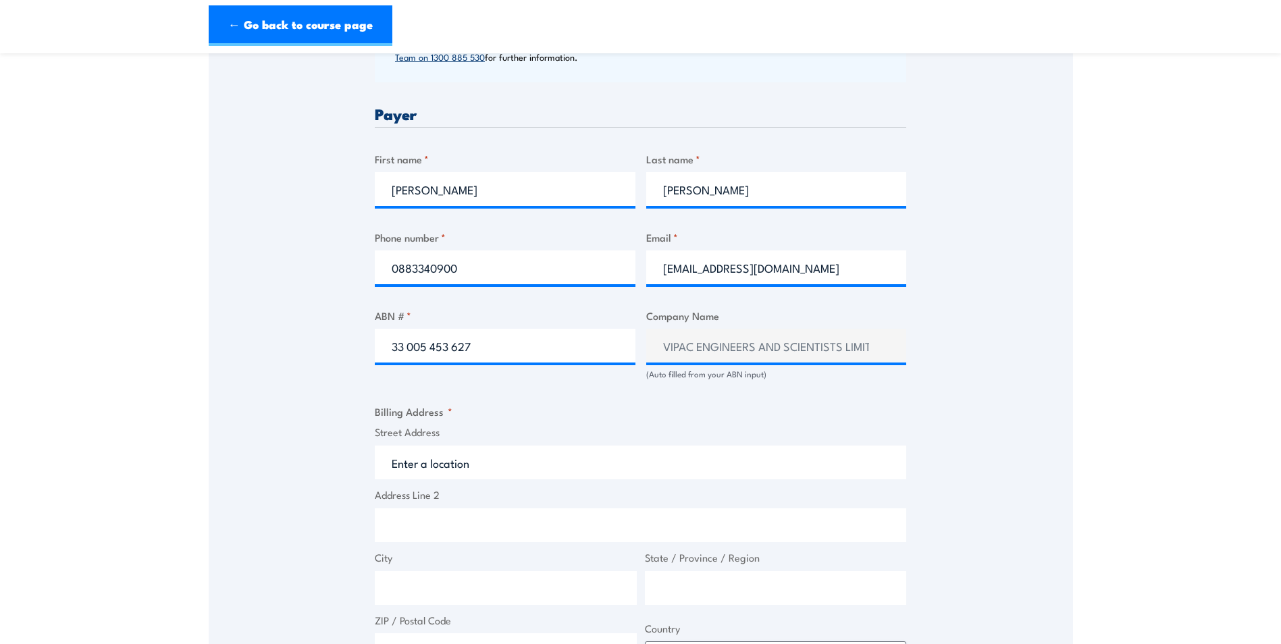
type input "33 Bacon St"
type input "Hindmarsh"
type input "South Australia"
type input "5007"
select select "Australia"
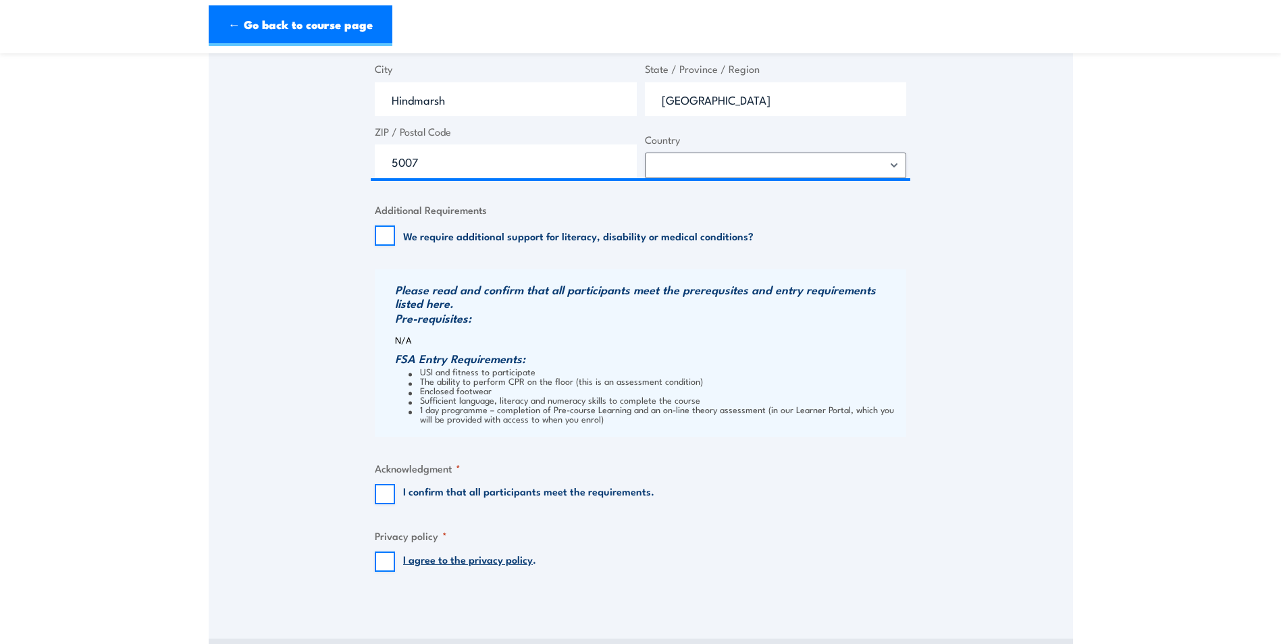
scroll to position [1148, 0]
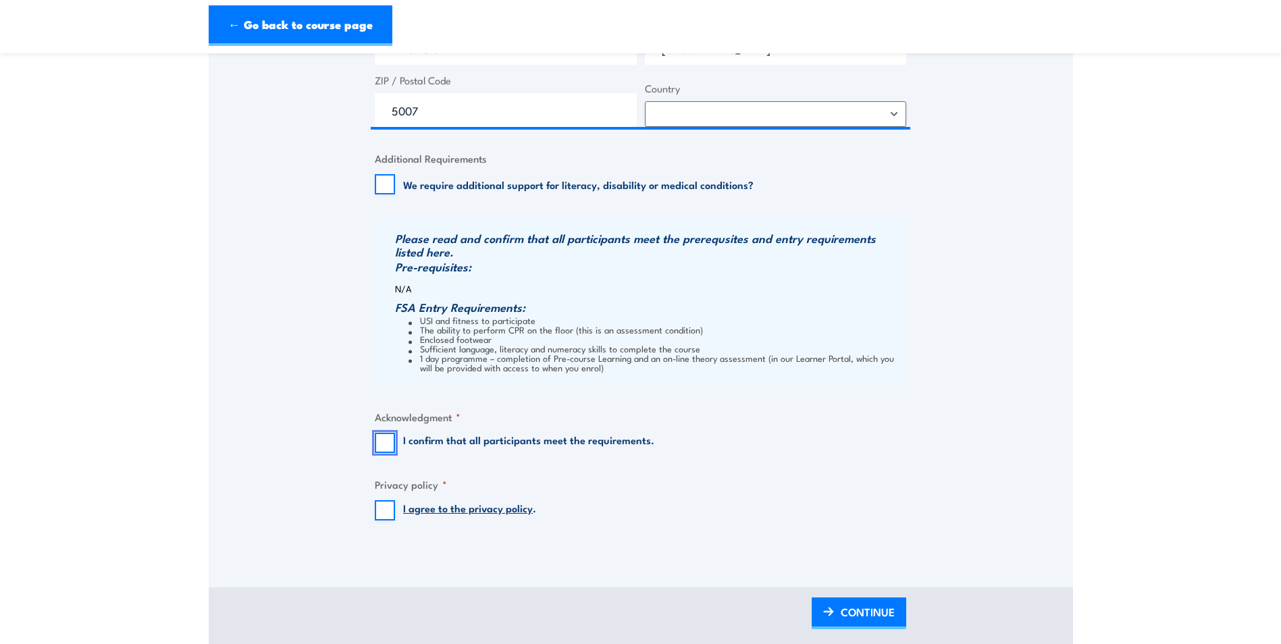
click at [384, 443] on input "I confirm that all participants meet the requirements." at bounding box center [385, 443] width 20 height 20
checkbox input "true"
click at [388, 510] on input "I agree to the privacy policy ." at bounding box center [385, 510] width 20 height 20
checkbox input "true"
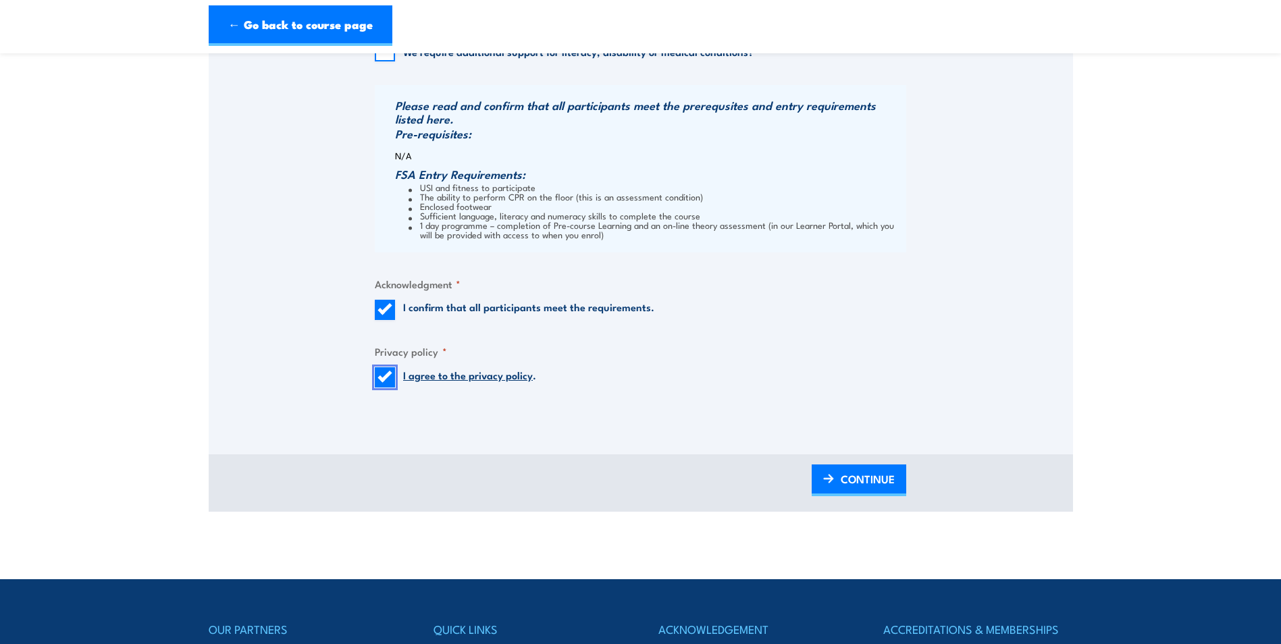
scroll to position [1351, 0]
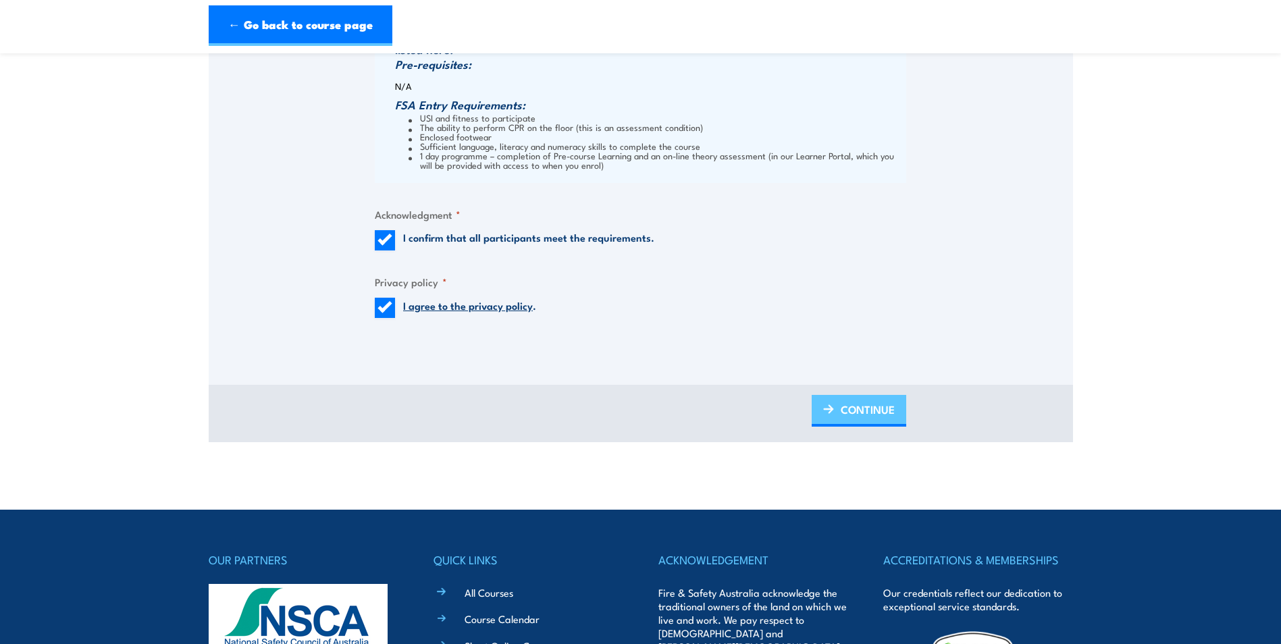
click at [850, 411] on span "CONTINUE" at bounding box center [868, 410] width 54 height 36
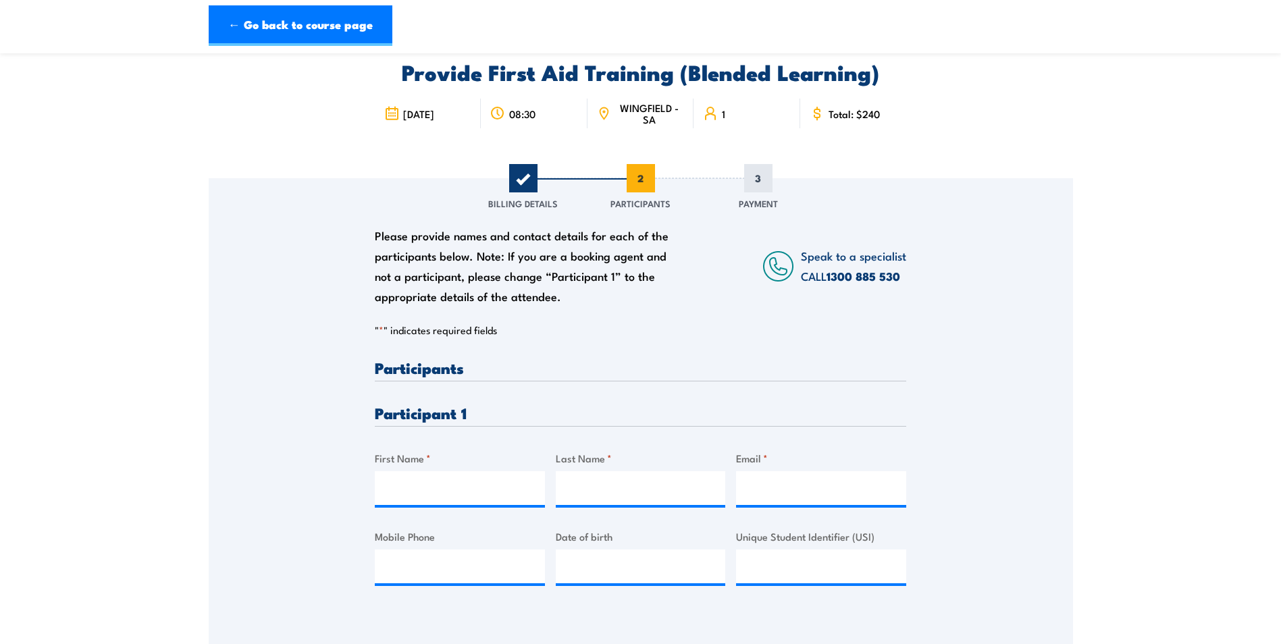
scroll to position [0, 0]
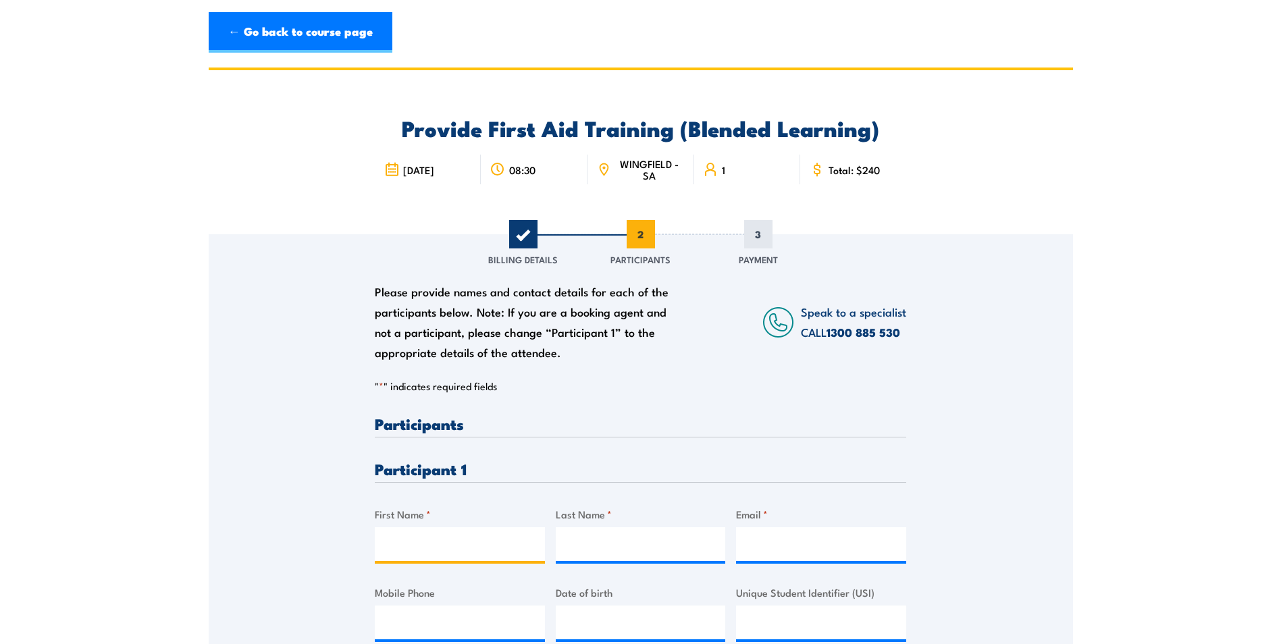
click at [432, 540] on input "First Name *" at bounding box center [460, 545] width 170 height 34
type input "Mark"
type input "Ogilvie"
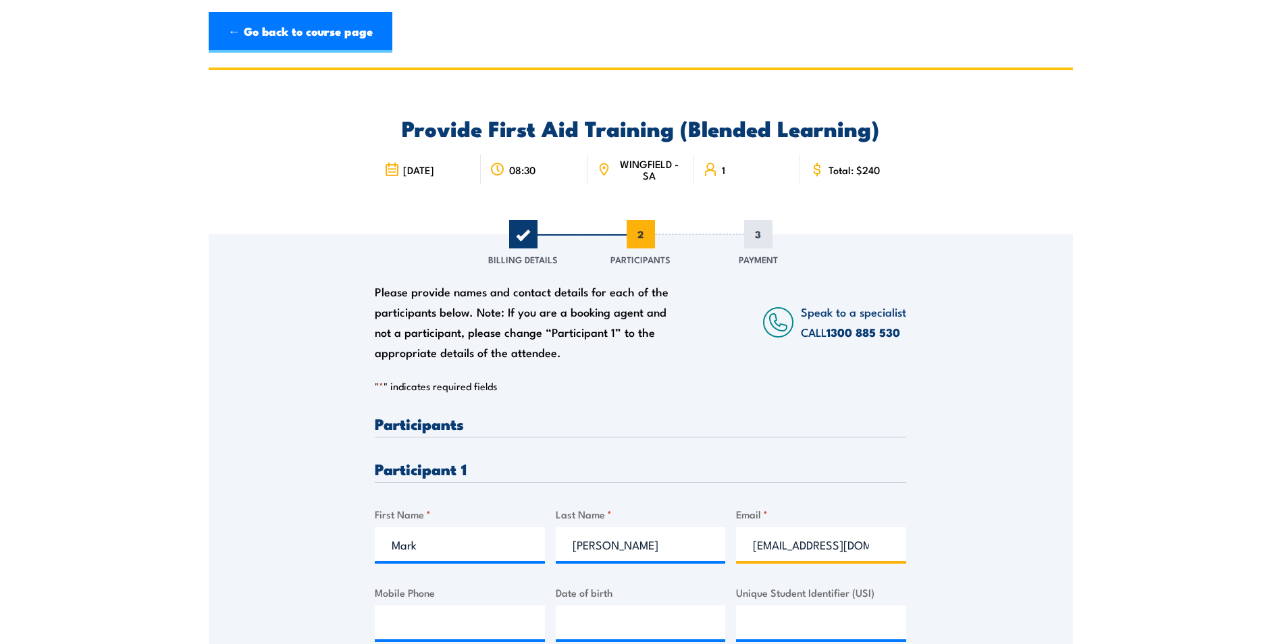
type input "markog@vipac.com.au"
click at [791, 548] on input "markog@vipac.com.au" at bounding box center [821, 545] width 170 height 34
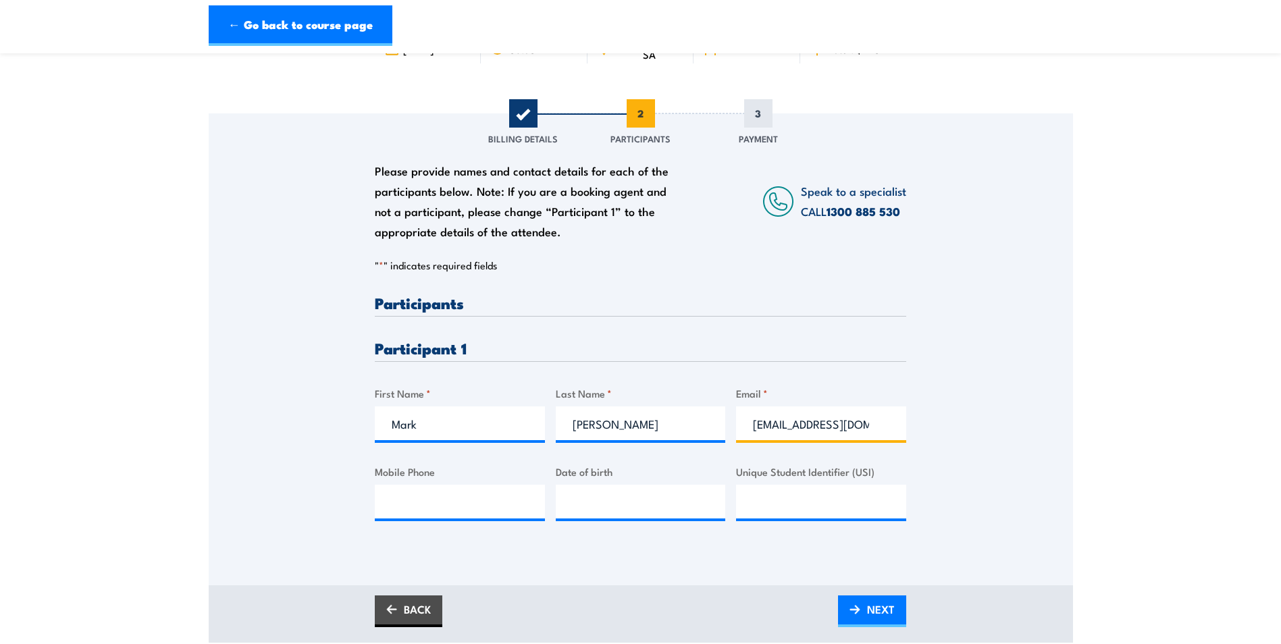
scroll to position [135, 0]
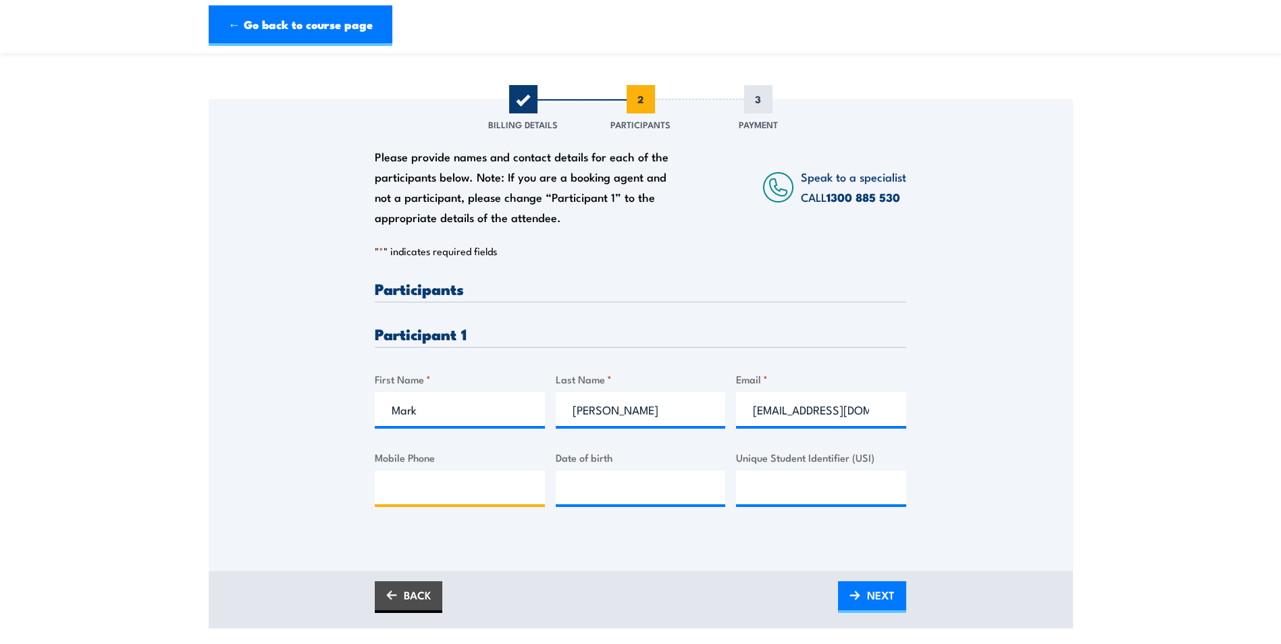
click at [426, 482] on input "Mobile Phone" at bounding box center [460, 488] width 170 height 34
click at [452, 488] on input "Mobile Phone" at bounding box center [460, 488] width 170 height 34
type input "0400587748"
type input "__/__/____"
click at [611, 489] on input "__/__/____" at bounding box center [641, 488] width 170 height 34
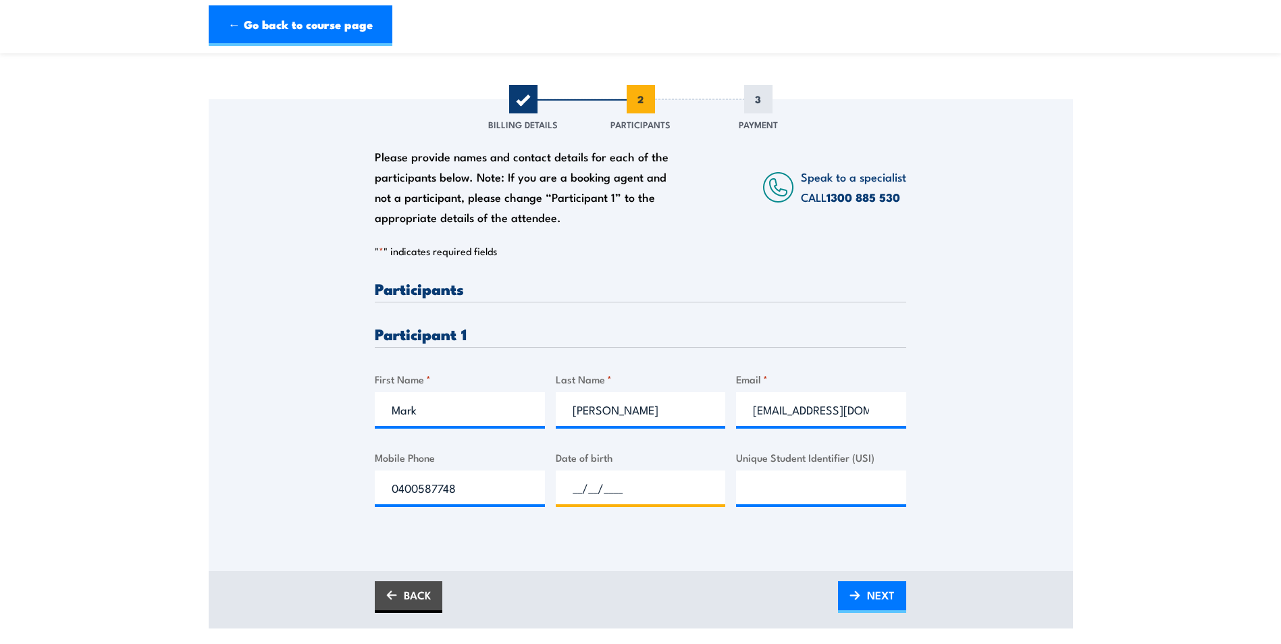
click at [581, 486] on input "__/__/____" at bounding box center [641, 488] width 170 height 34
type input "__/__/____"
click at [171, 274] on section "Provide First Aid Training (Blended Learning) 08:30" at bounding box center [640, 280] width 1281 height 696
type input "__/__/____"
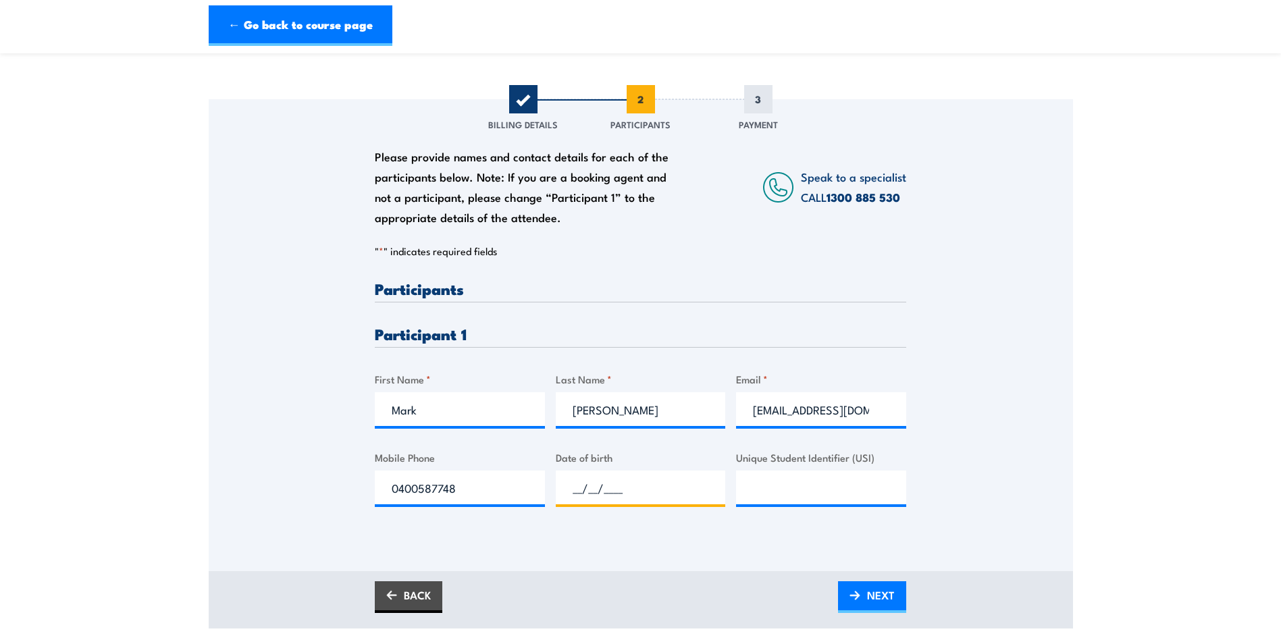
click at [582, 495] on input "__/__/____" at bounding box center [641, 488] width 170 height 34
type input "__/__/____"
click at [596, 481] on input "__/__/____" at bounding box center [641, 488] width 170 height 34
click at [583, 492] on input "__/__/____" at bounding box center [641, 488] width 170 height 34
click at [598, 487] on input "__/17/____" at bounding box center [641, 488] width 170 height 34
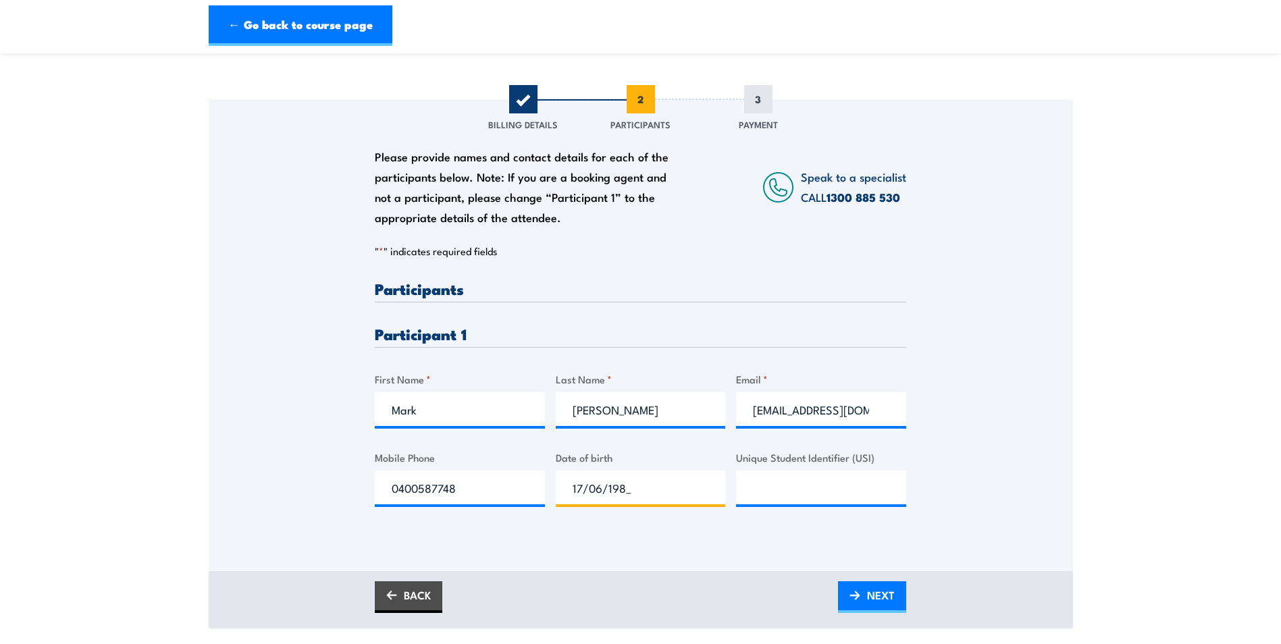
type input "17/06/1987"
click at [783, 490] on input "Unique Student Identifier (USI)" at bounding box center [821, 488] width 170 height 34
click at [881, 596] on span "NEXT" at bounding box center [881, 595] width 28 height 36
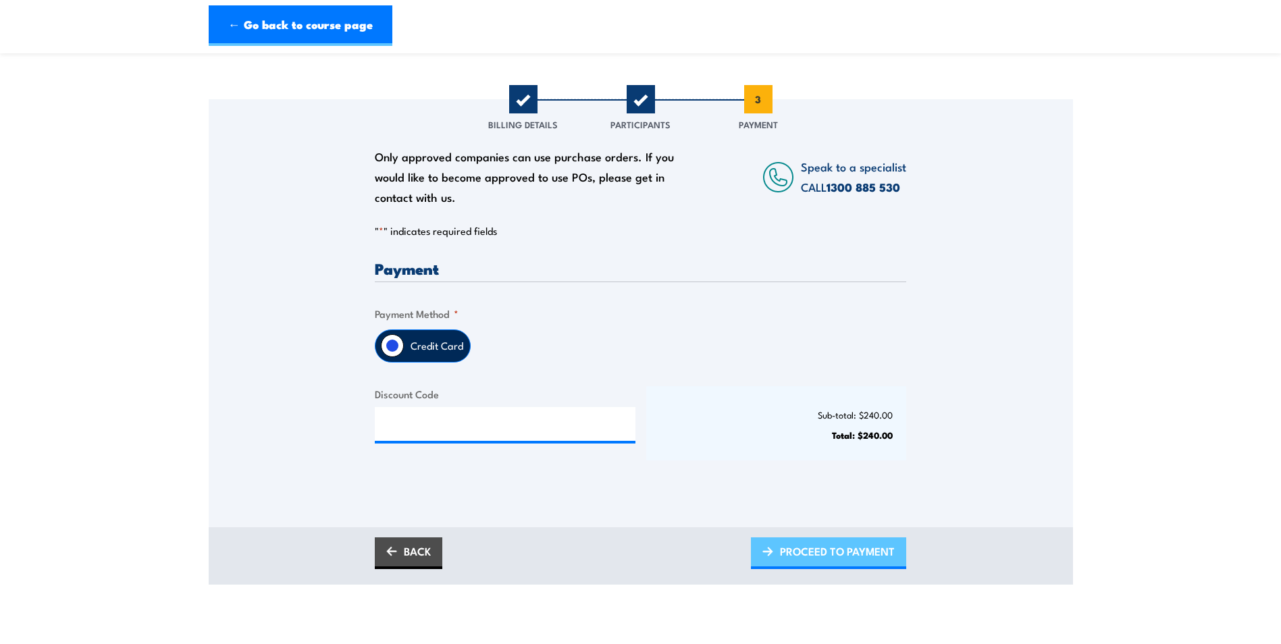
click at [831, 552] on span "PROCEED TO PAYMENT" at bounding box center [837, 552] width 115 height 36
